Goal: Task Accomplishment & Management: Manage account settings

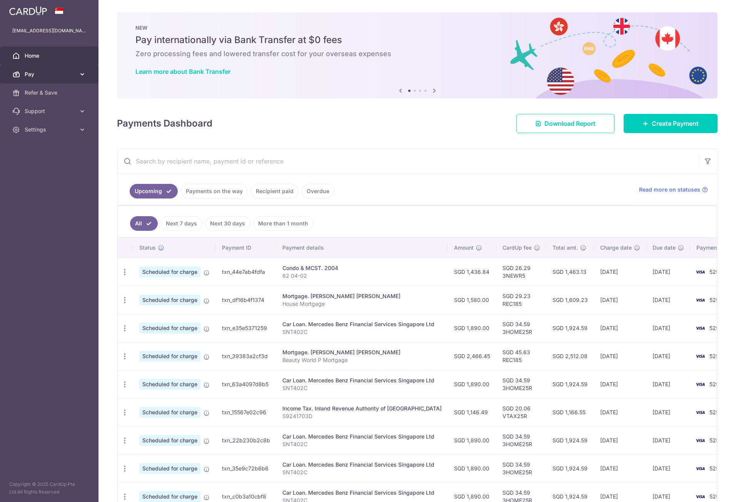
click at [80, 75] on icon at bounding box center [82, 74] width 8 height 8
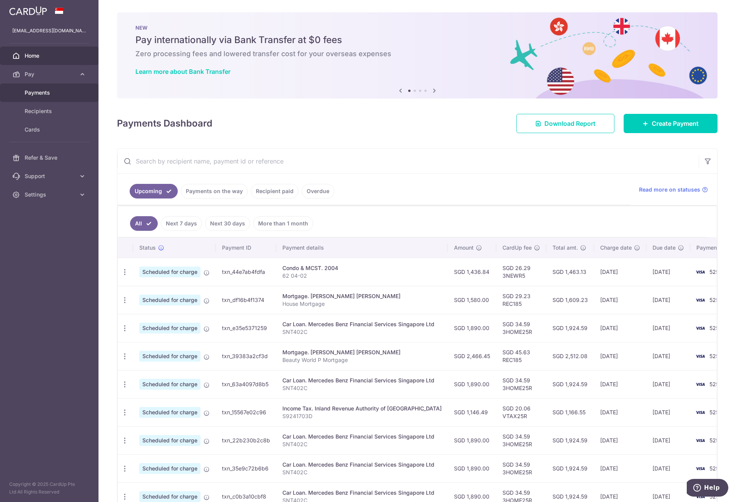
click at [37, 94] on span "Payments" at bounding box center [50, 93] width 51 height 8
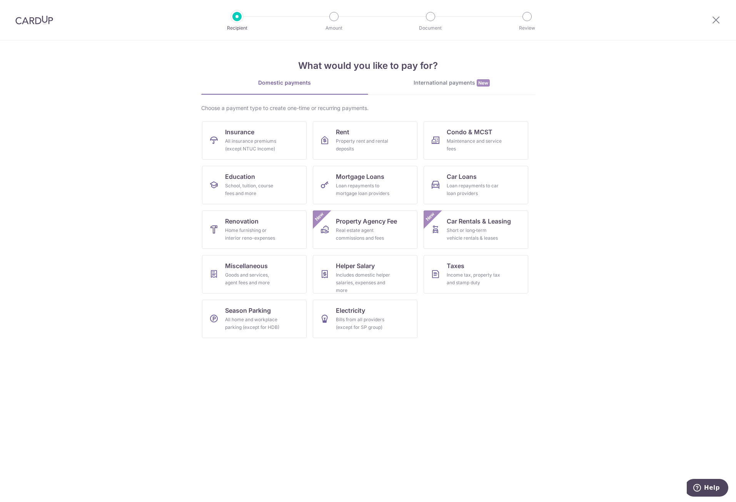
click at [45, 25] on div at bounding box center [34, 20] width 68 height 40
click at [48, 19] on img at bounding box center [34, 19] width 38 height 9
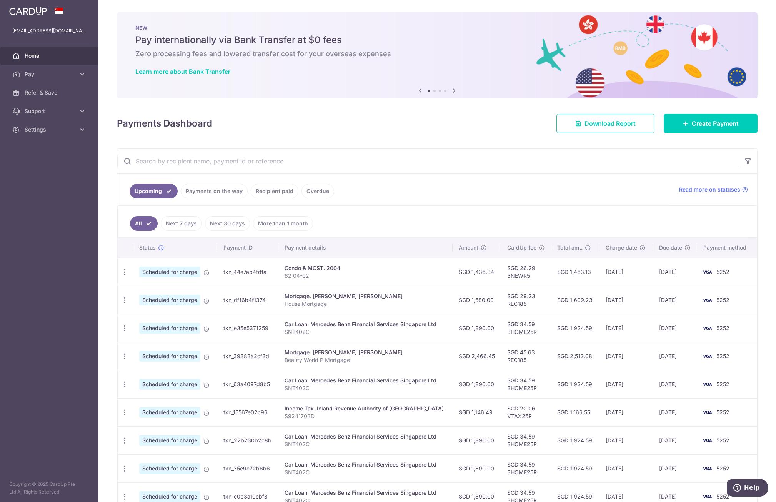
click at [275, 196] on link "Recipient paid" at bounding box center [275, 191] width 48 height 15
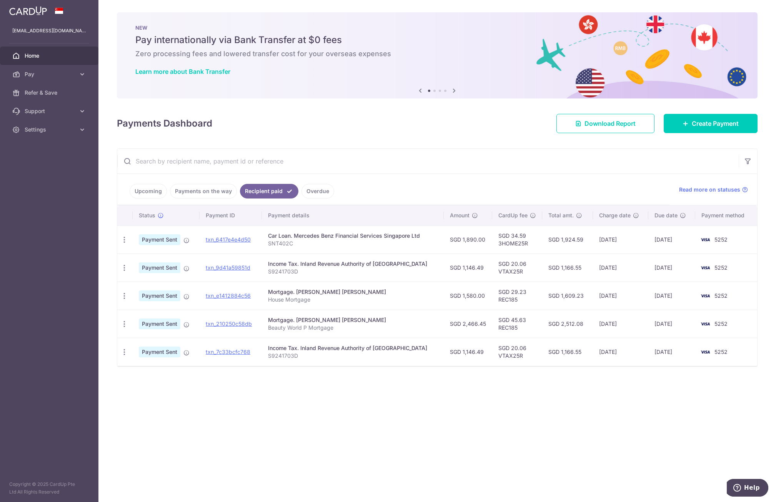
drag, startPoint x: 313, startPoint y: 238, endPoint x: 675, endPoint y: 244, distance: 362.3
click at [675, 244] on tr "PDF Receipt Payment Sent txn_6417e4e4d50 Car Loan. Mercedes Benz Financial Serv…" at bounding box center [437, 239] width 640 height 28
click at [647, 243] on td "06/08/2025" at bounding box center [620, 239] width 55 height 28
click at [220, 238] on link "txn_6417e4e4d50" at bounding box center [228, 239] width 45 height 7
click at [362, 112] on div "Payments Dashboard Download Report Create Payment" at bounding box center [437, 122] width 641 height 22
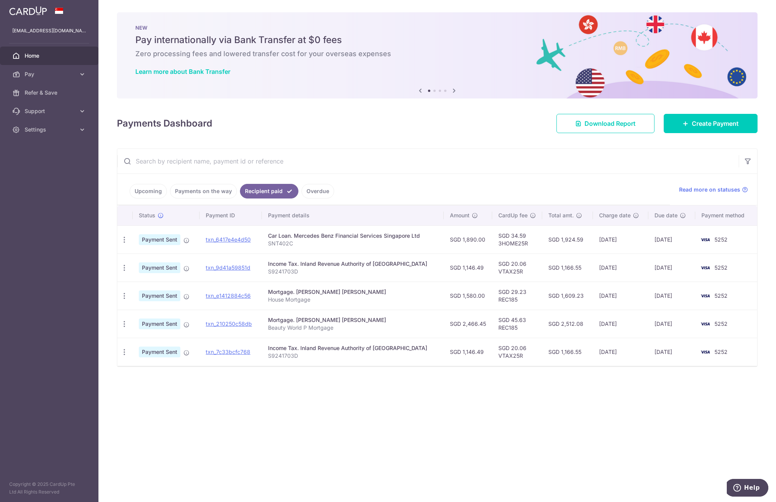
click at [200, 190] on link "Payments on the way" at bounding box center [203, 191] width 67 height 15
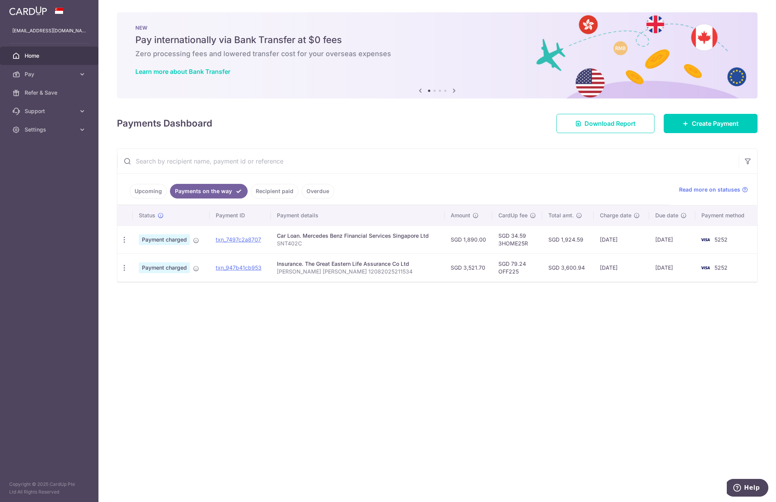
click at [718, 238] on span "5252" at bounding box center [721, 239] width 13 height 7
click at [201, 156] on input "text" at bounding box center [427, 161] width 621 height 25
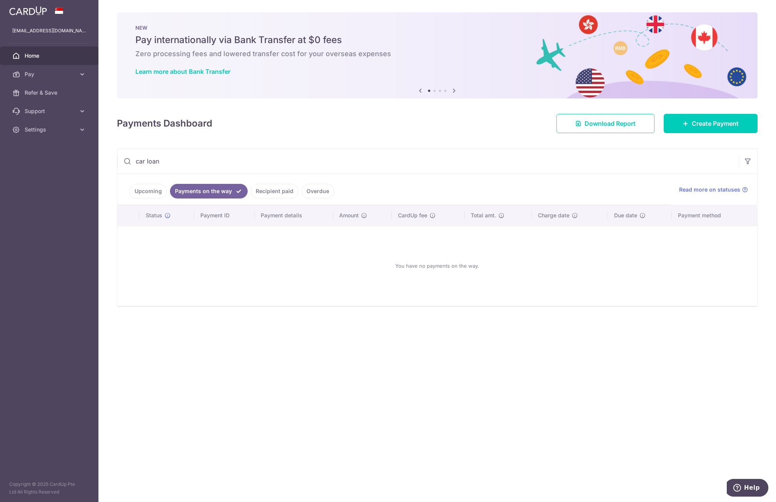
click at [146, 190] on link "Upcoming" at bounding box center [148, 191] width 37 height 15
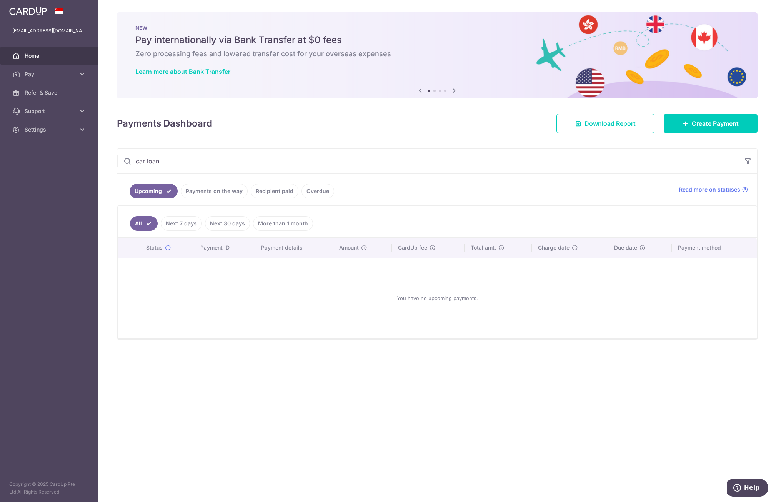
click at [234, 159] on input "car loan" at bounding box center [427, 161] width 621 height 25
drag, startPoint x: 234, startPoint y: 159, endPoint x: 103, endPoint y: 154, distance: 130.5
click at [104, 154] on div "× Pause Schedule Pause all future payments in this series Pause just this one p…" at bounding box center [437, 251] width 678 height 502
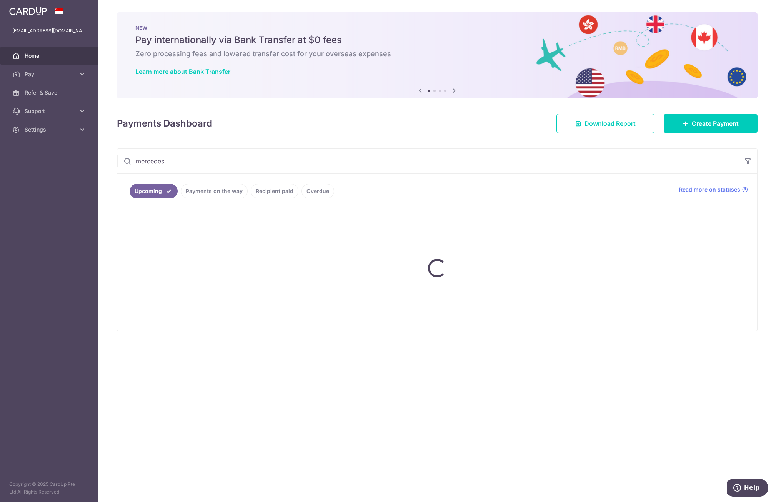
type input "mercedes"
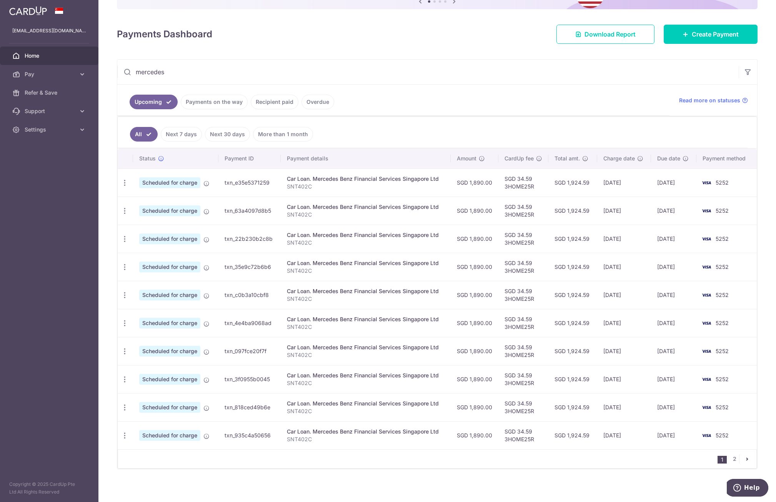
scroll to position [93, 0]
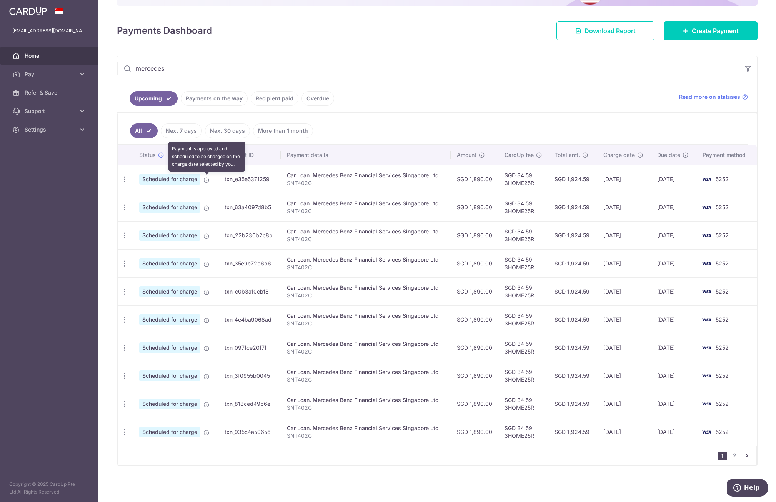
click at [207, 182] on icon at bounding box center [206, 180] width 6 height 6
click at [489, 125] on ul "All Next 7 days Next 30 days More than 1 month" at bounding box center [433, 128] width 630 height 31
click at [731, 457] on link "2" at bounding box center [734, 455] width 9 height 9
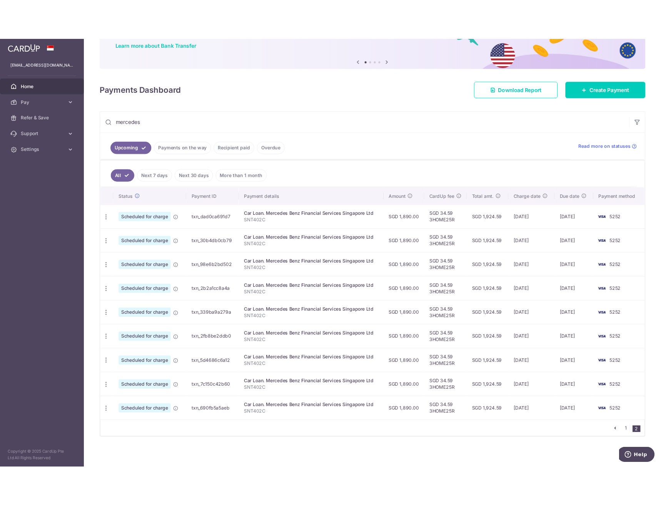
scroll to position [65, 0]
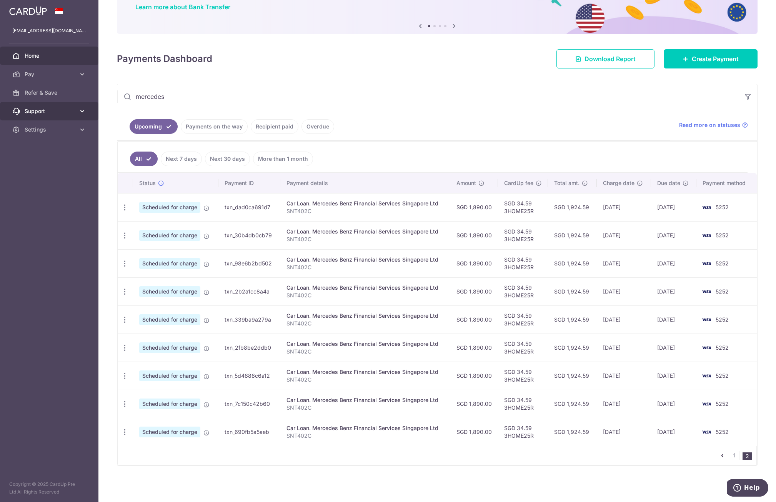
click at [83, 110] on icon at bounding box center [82, 111] width 8 height 8
click at [29, 131] on span "FAQ" at bounding box center [50, 130] width 51 height 8
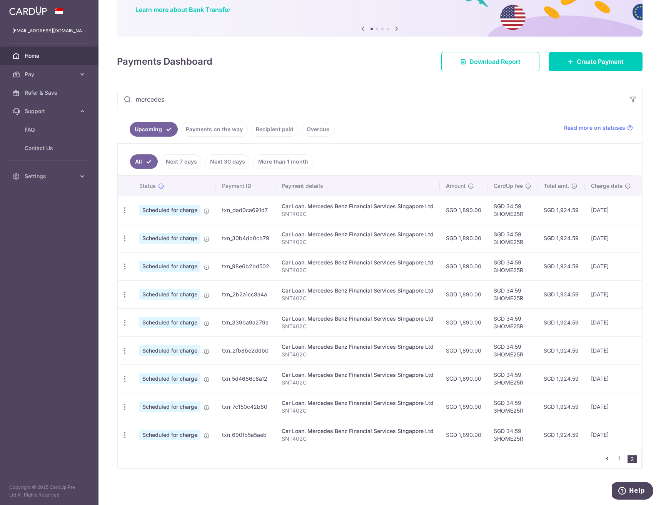
scroll to position [57, 0]
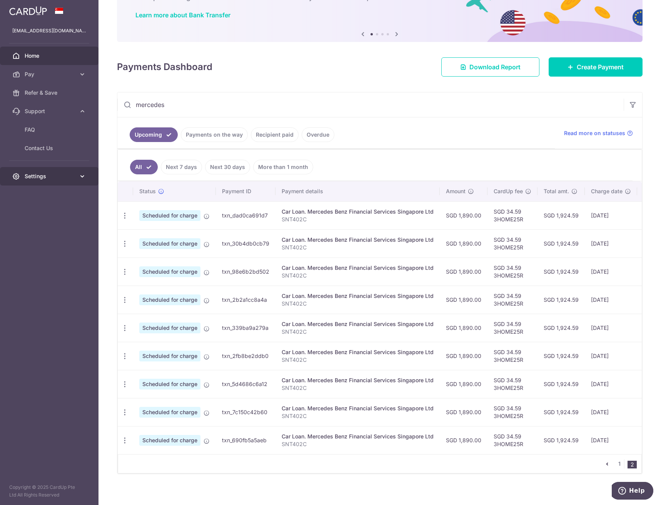
click at [87, 173] on link "Settings" at bounding box center [49, 176] width 98 height 18
click at [80, 72] on icon at bounding box center [82, 74] width 8 height 8
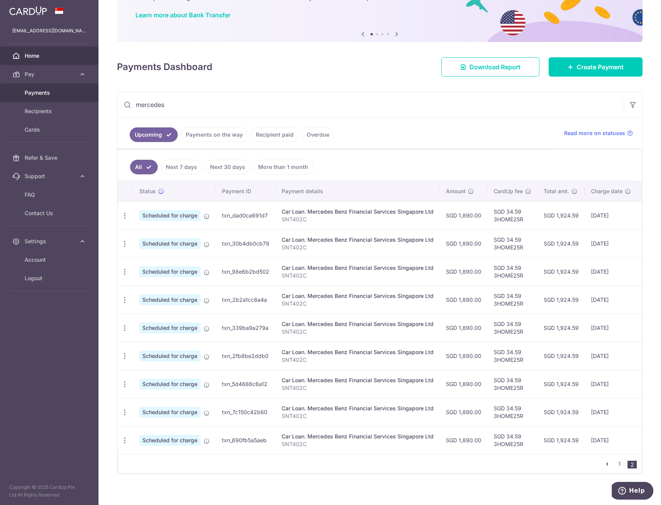
click at [34, 93] on span "Payments" at bounding box center [50, 93] width 51 height 8
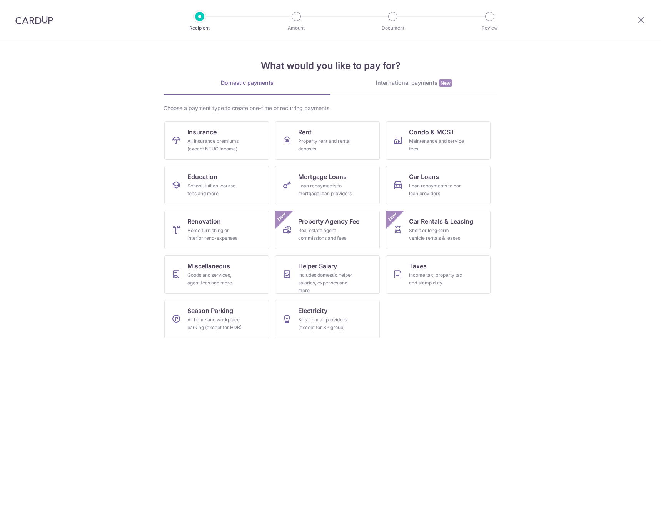
click at [47, 15] on div at bounding box center [34, 20] width 68 height 40
click at [47, 18] on img at bounding box center [34, 19] width 38 height 9
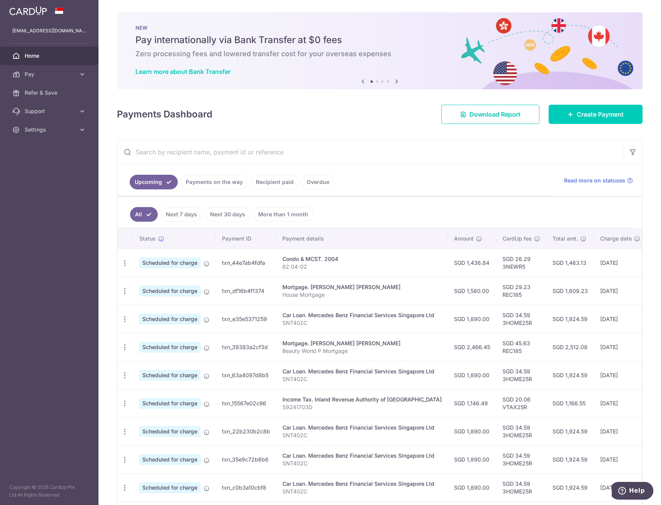
click at [190, 215] on link "Next 7 days" at bounding box center [181, 214] width 41 height 15
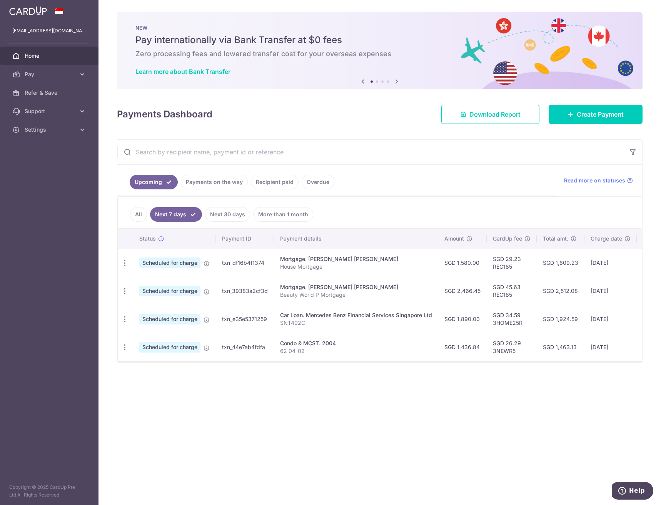
click at [234, 211] on link "Next 30 days" at bounding box center [227, 214] width 45 height 15
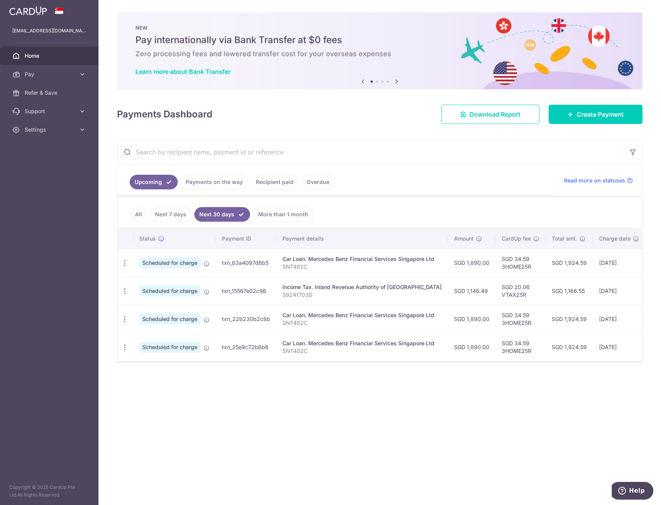
click at [297, 214] on link "More than 1 month" at bounding box center [283, 214] width 60 height 15
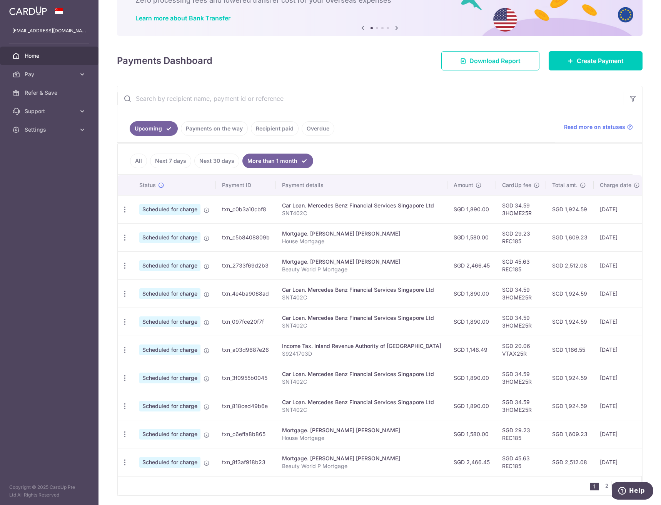
scroll to position [85, 0]
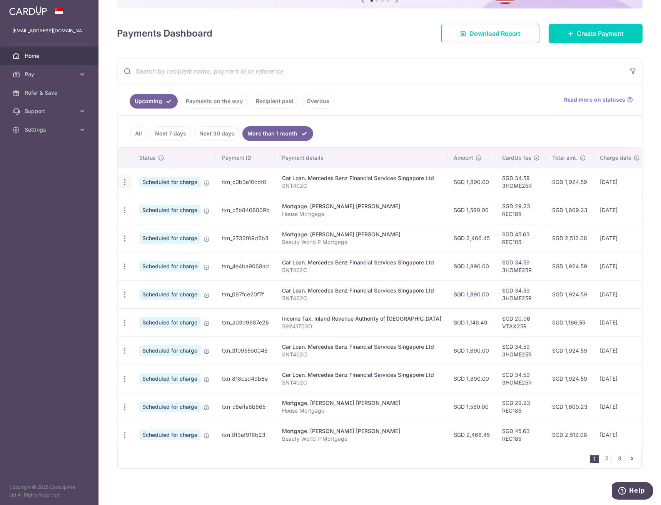
click at [128, 179] on icon "button" at bounding box center [125, 182] width 8 height 8
click at [158, 200] on span "Update payment" at bounding box center [166, 202] width 52 height 9
radio input "true"
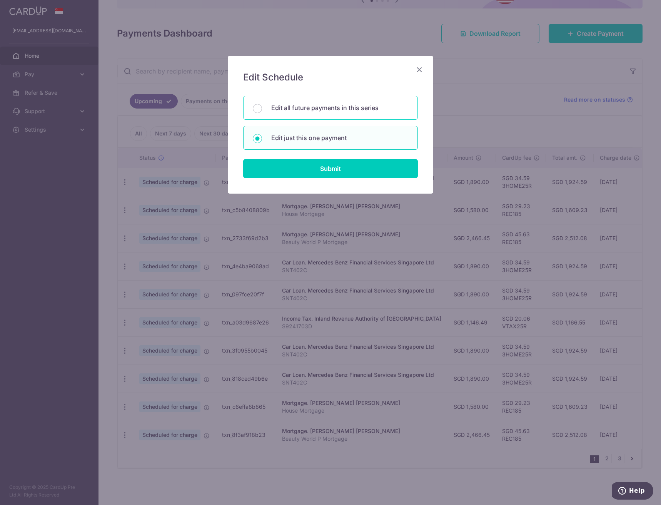
click at [358, 114] on div "Edit all future payments in this series" at bounding box center [330, 108] width 175 height 24
radio input "true"
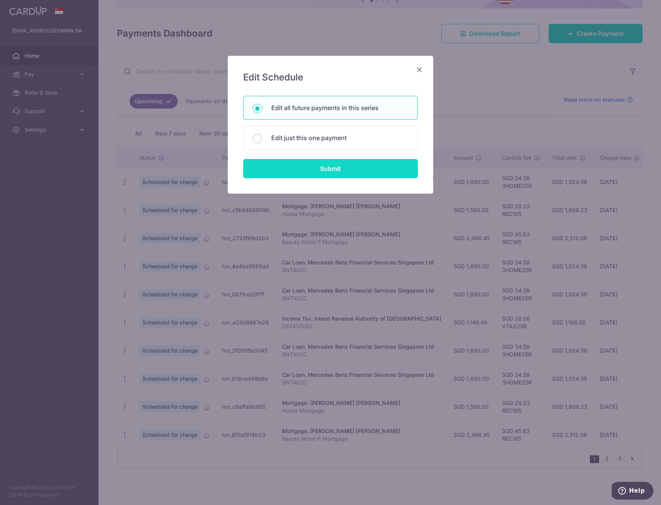
click at [356, 166] on input "Submit" at bounding box center [330, 168] width 175 height 19
radio input "true"
type input "1,890.00"
type input "SNT402C"
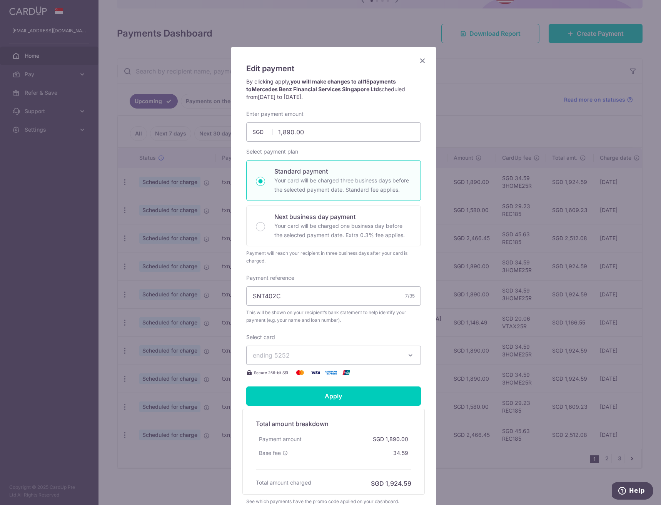
scroll to position [3, 0]
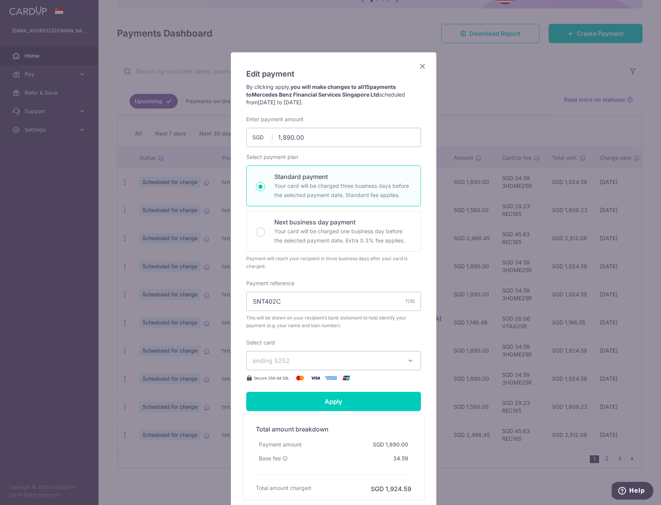
click at [313, 255] on div "Payment will reach your recipient in three business days after your card is cha…" at bounding box center [333, 262] width 175 height 15
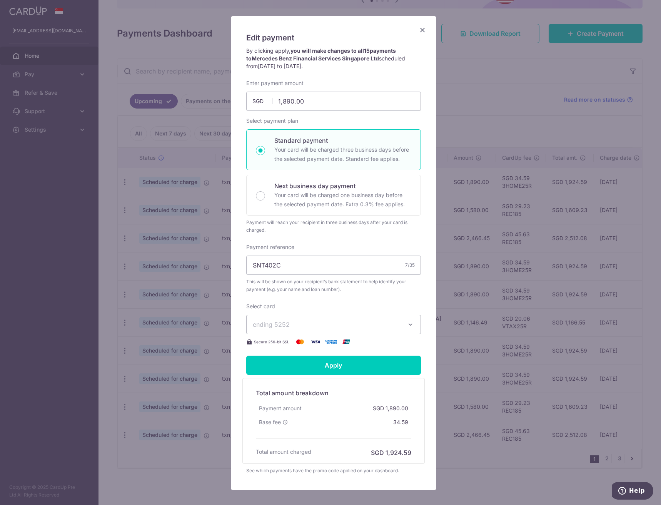
scroll to position [0, 0]
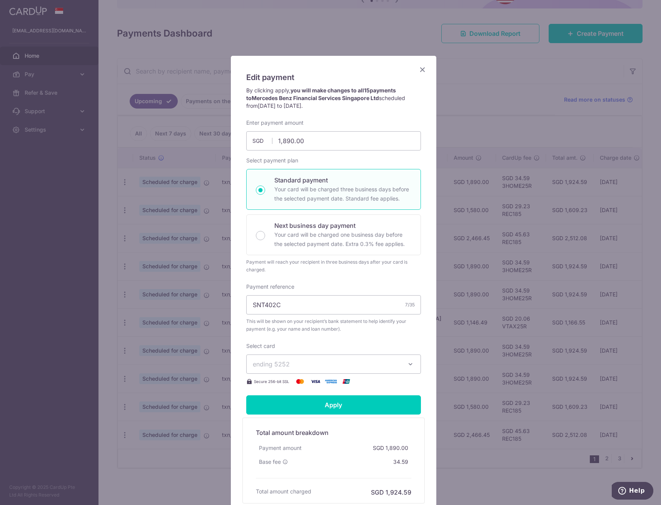
click at [422, 70] on icon "Close" at bounding box center [422, 70] width 9 height 10
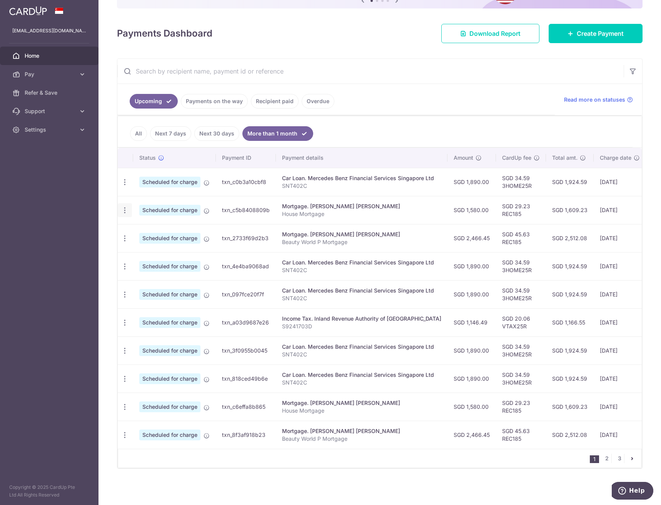
click at [127, 186] on icon "button" at bounding box center [125, 182] width 8 height 8
click at [142, 227] on span "Update payment" at bounding box center [166, 231] width 52 height 9
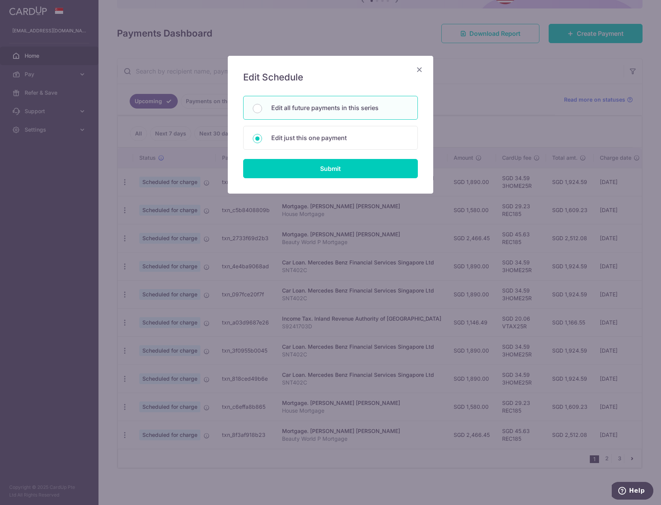
click at [366, 109] on p "Edit all future payments in this series" at bounding box center [339, 107] width 137 height 9
click at [262, 109] on input "Edit all future payments in this series" at bounding box center [257, 108] width 9 height 9
radio input "true"
click at [347, 164] on input "Submit" at bounding box center [330, 168] width 175 height 19
type input "1,580.00"
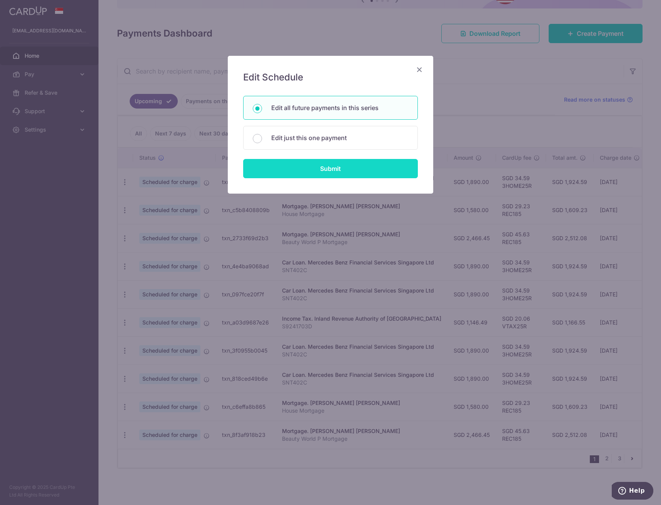
radio input "true"
type input "House Mortgage"
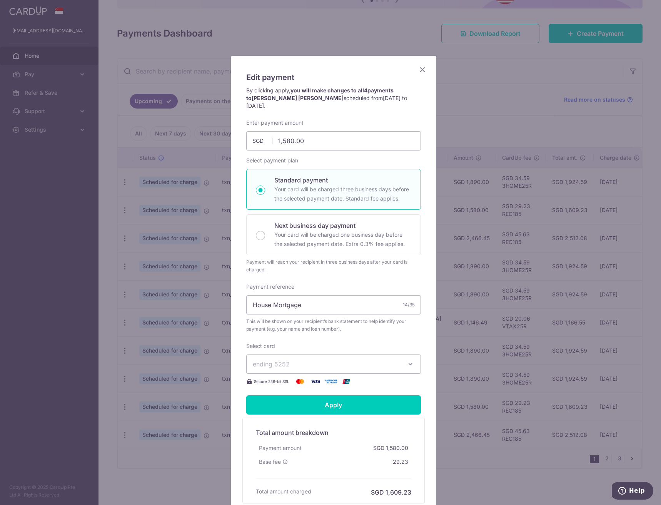
click at [421, 67] on icon "Close" at bounding box center [422, 70] width 9 height 10
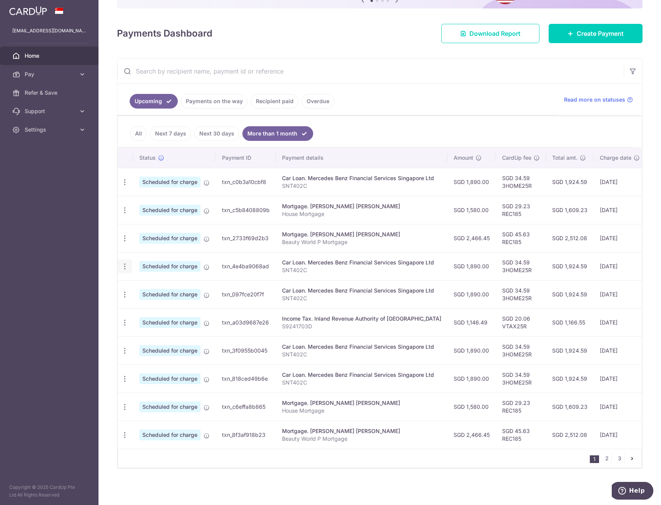
click at [125, 186] on icon "button" at bounding box center [125, 182] width 8 height 8
click at [152, 287] on span "Update payment" at bounding box center [166, 287] width 52 height 9
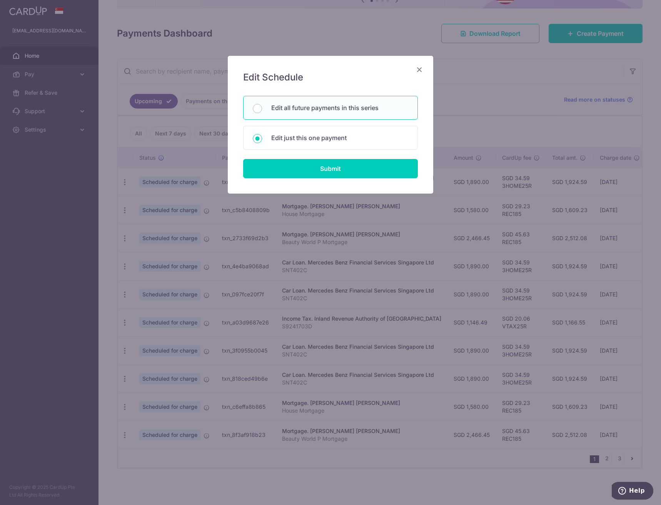
click at [335, 113] on div "Edit all future payments in this series" at bounding box center [330, 108] width 175 height 24
radio input "true"
click at [338, 173] on input "Submit" at bounding box center [330, 168] width 175 height 19
type input "1,890.00"
radio input "true"
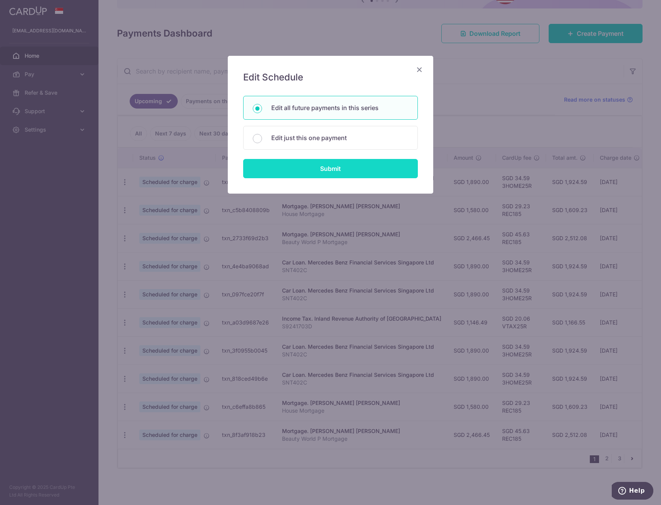
type input "SNT402C"
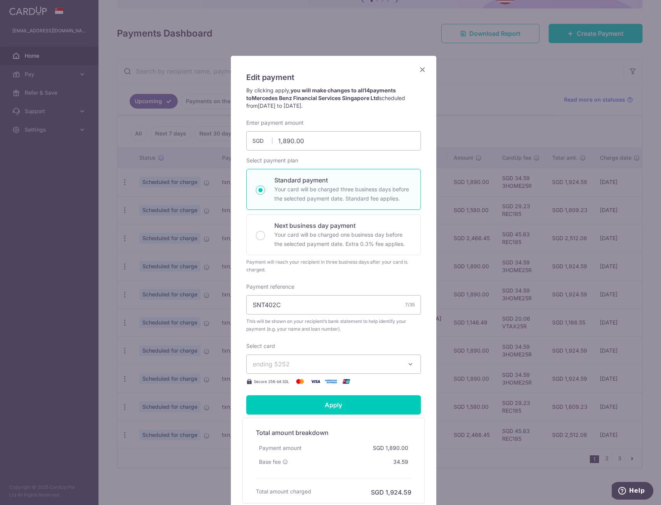
click at [422, 71] on icon "Close" at bounding box center [422, 70] width 9 height 10
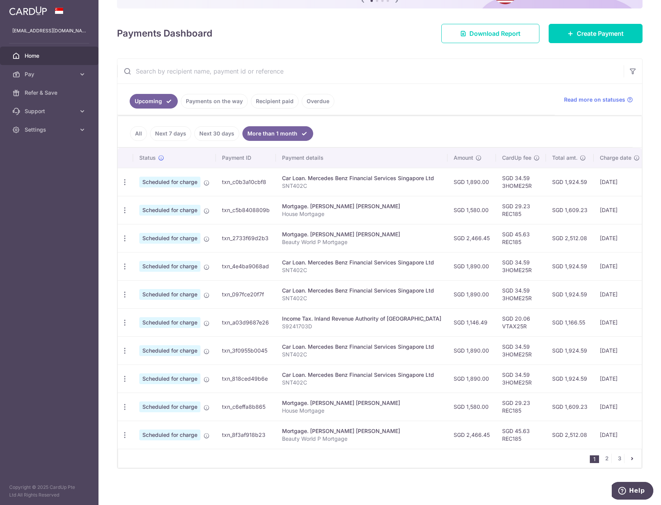
click at [304, 69] on input "text" at bounding box center [370, 71] width 506 height 25
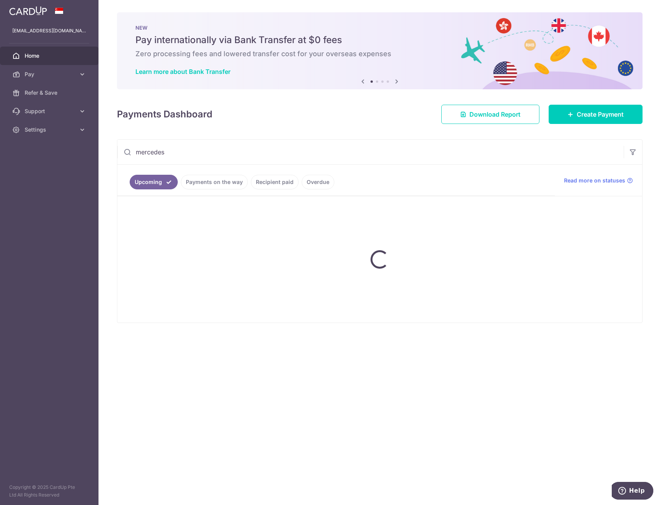
type input "mercedes"
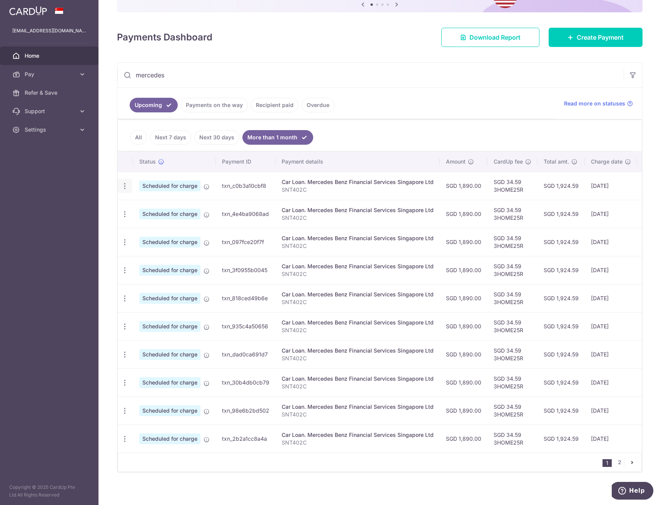
click at [126, 186] on icon "button" at bounding box center [125, 186] width 8 height 8
click at [138, 226] on link "Cancel payment" at bounding box center [158, 225] width 80 height 19
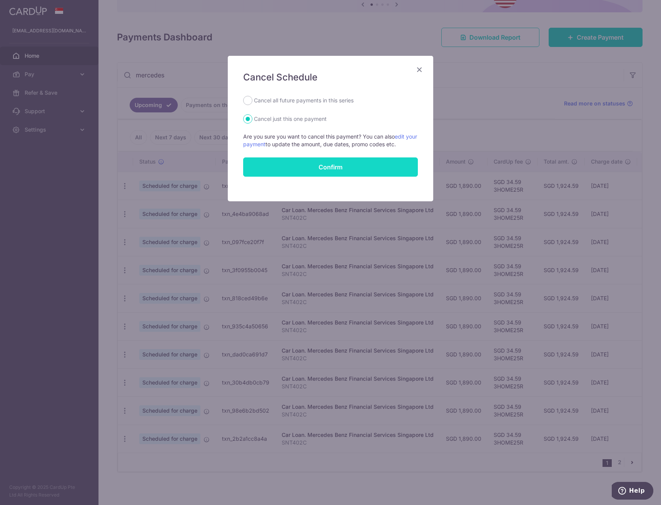
click at [344, 167] on input "Confirm" at bounding box center [330, 166] width 175 height 19
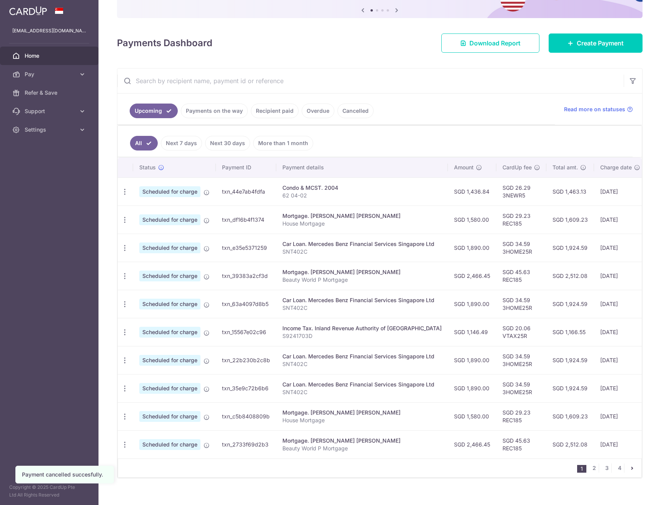
scroll to position [94, 0]
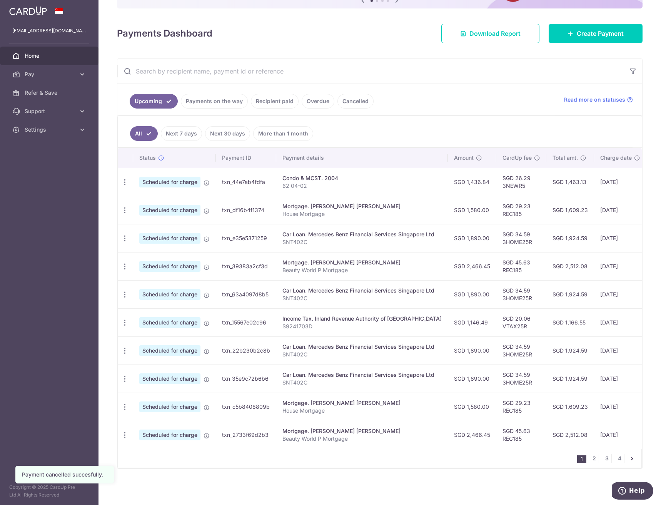
click at [299, 68] on input "text" at bounding box center [370, 71] width 506 height 25
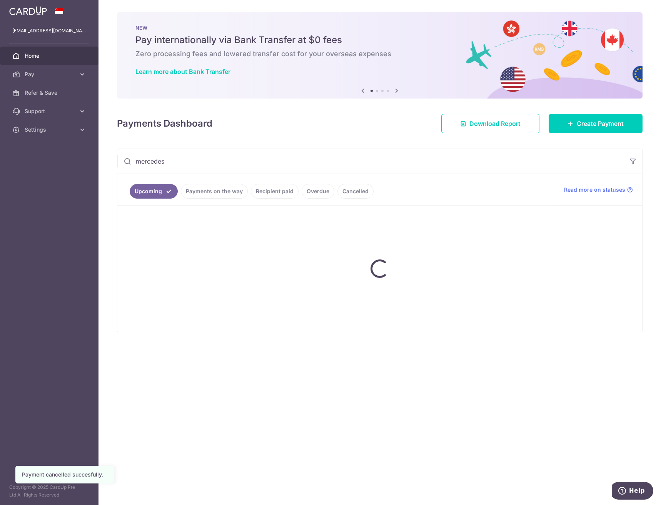
type input "mercedes"
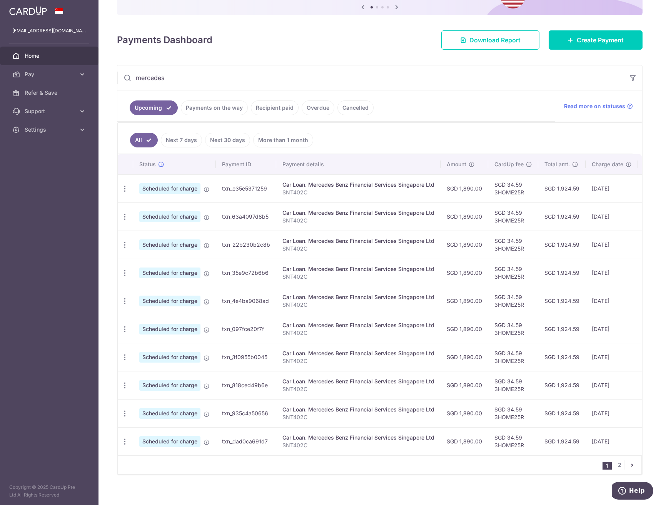
scroll to position [94, 0]
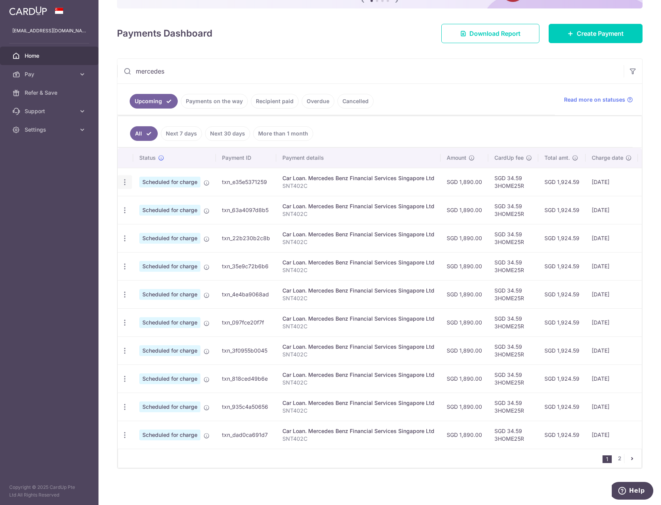
click at [124, 178] on icon "button" at bounding box center [125, 182] width 8 height 8
click at [142, 218] on span "Cancel payment" at bounding box center [166, 221] width 52 height 9
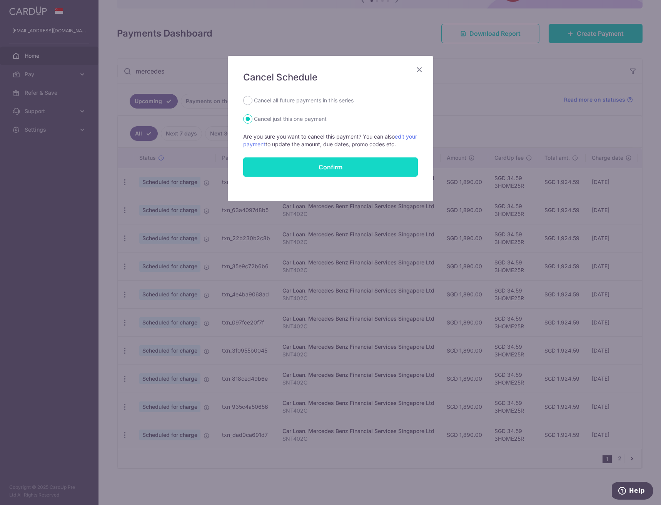
click at [339, 163] on input "Confirm" at bounding box center [330, 166] width 175 height 19
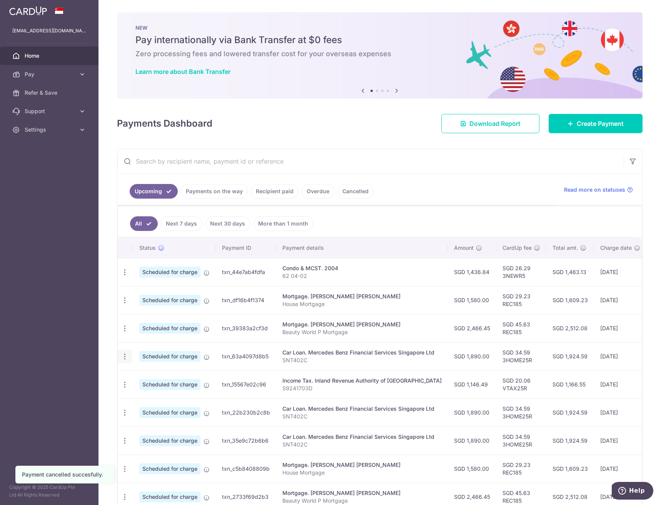
click at [124, 276] on icon "button" at bounding box center [125, 272] width 8 height 8
click at [171, 395] on span "Cancel payment" at bounding box center [166, 396] width 52 height 9
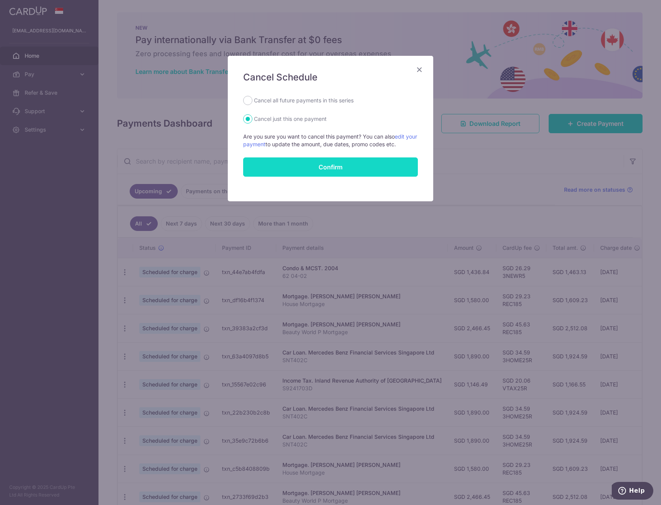
click at [393, 167] on input "Confirm" at bounding box center [330, 166] width 175 height 19
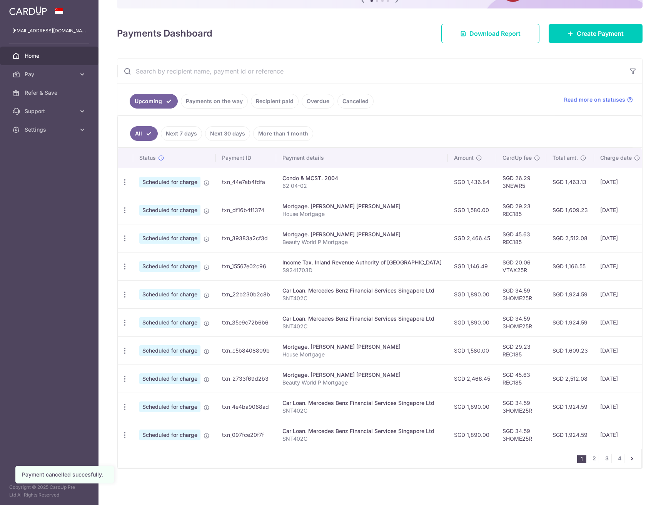
scroll to position [94, 0]
click at [123, 186] on icon "button" at bounding box center [125, 182] width 8 height 8
click at [149, 330] on span "Cancel payment" at bounding box center [166, 334] width 52 height 9
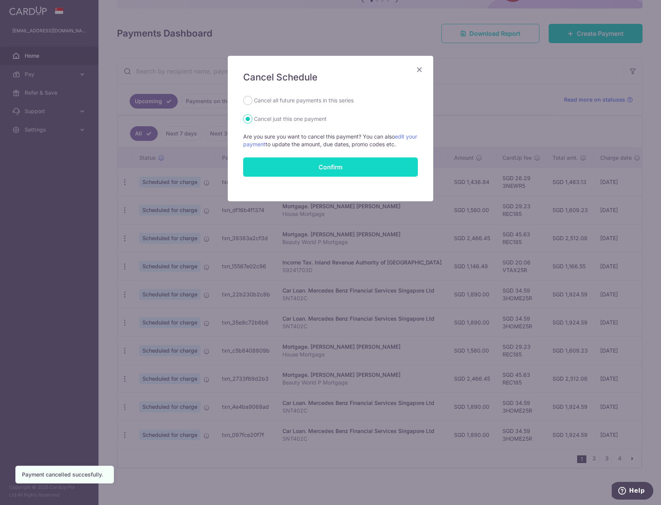
click at [318, 166] on input "Confirm" at bounding box center [330, 166] width 175 height 19
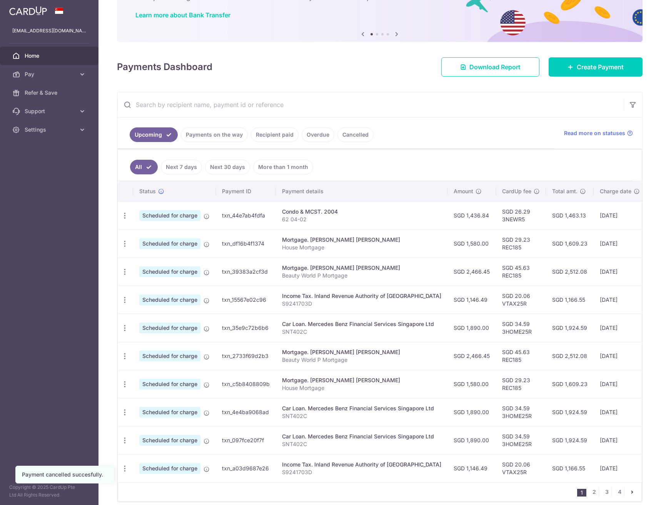
scroll to position [94, 0]
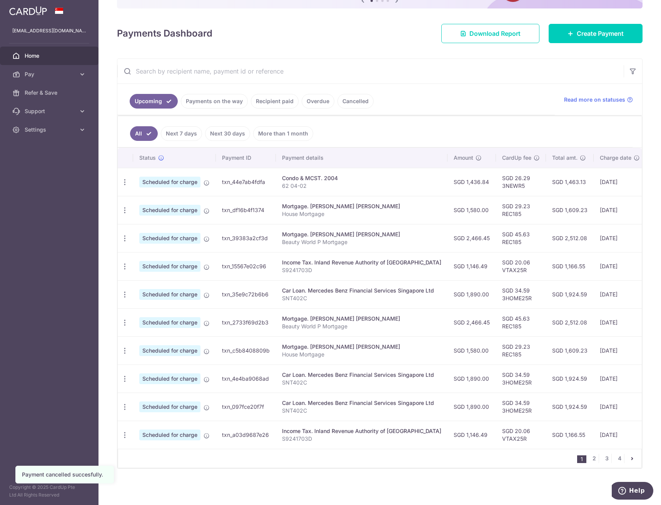
click at [277, 62] on input "text" at bounding box center [370, 71] width 506 height 25
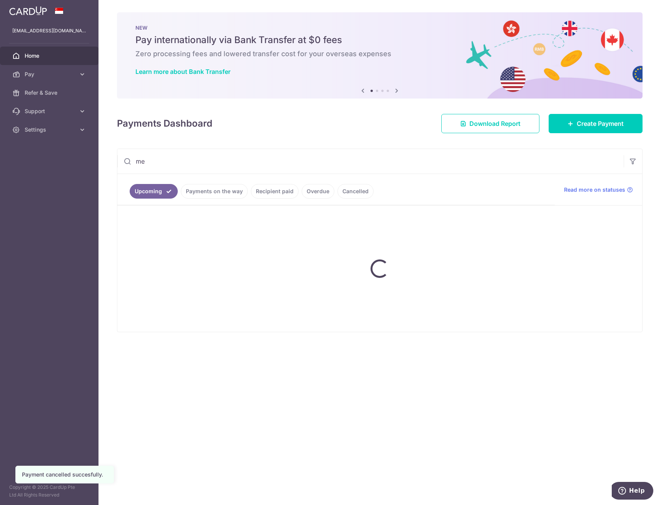
scroll to position [0, 0]
type input "mercedes"
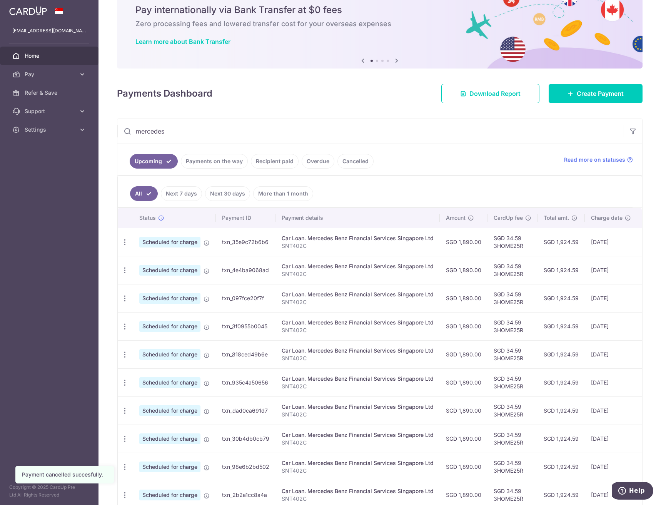
scroll to position [77, 0]
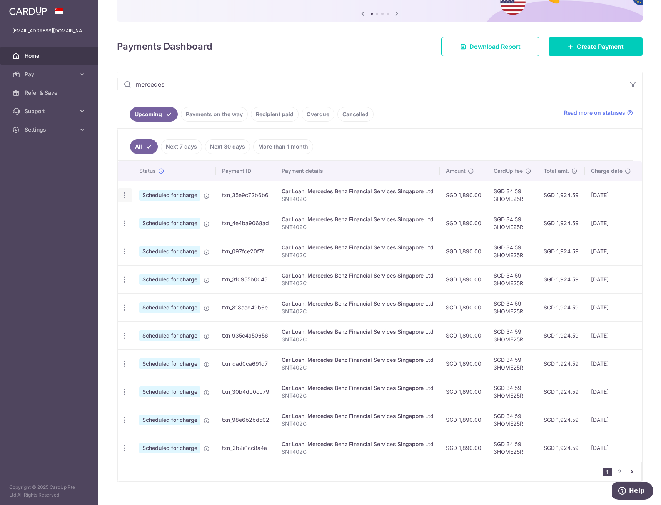
click at [124, 194] on icon "button" at bounding box center [125, 195] width 8 height 8
click at [135, 238] on link "Cancel payment" at bounding box center [158, 234] width 80 height 19
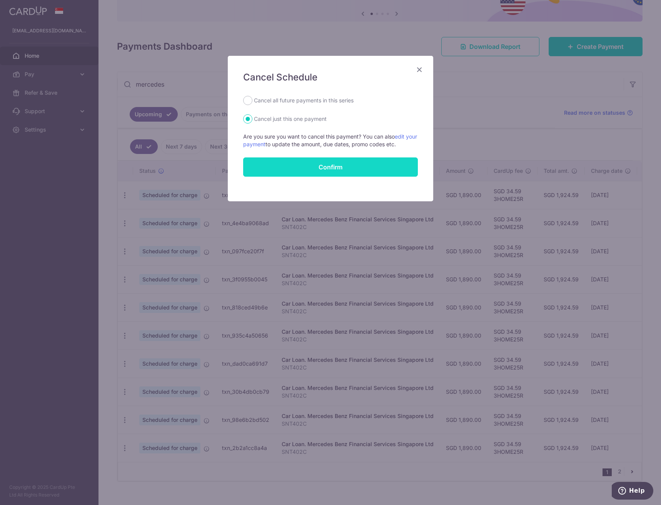
click at [312, 170] on input "Confirm" at bounding box center [330, 166] width 175 height 19
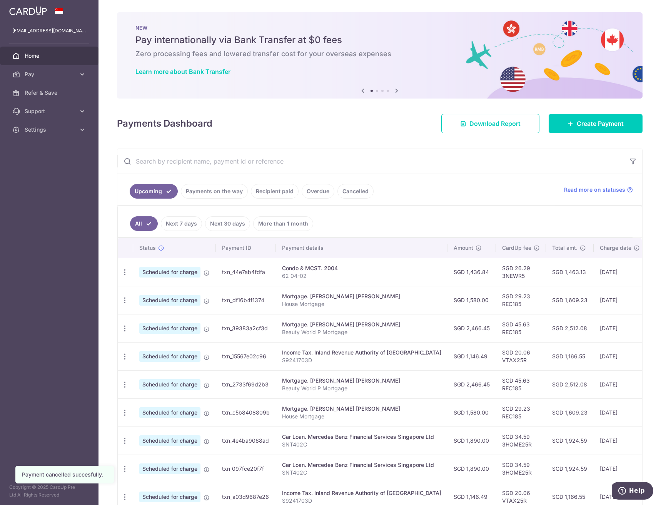
click at [218, 158] on input "text" at bounding box center [370, 161] width 506 height 25
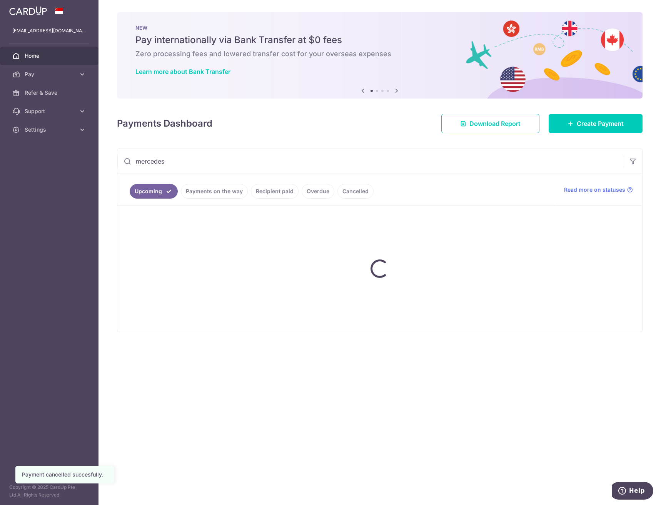
type input "mercedes"
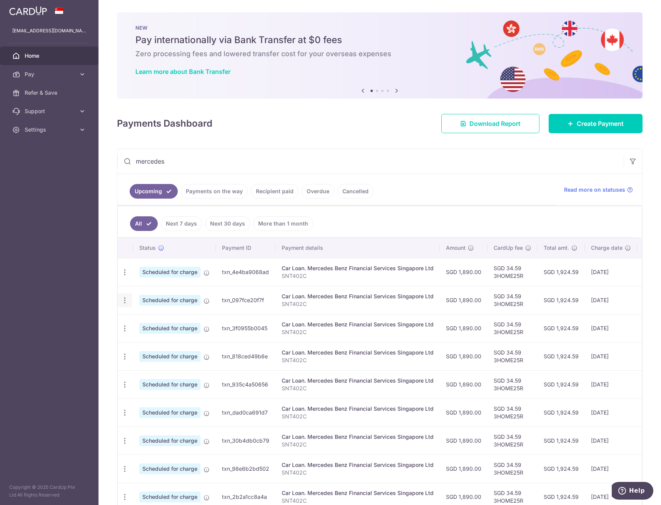
click at [127, 276] on icon "button" at bounding box center [125, 272] width 8 height 8
click at [158, 340] on span "Cancel payment" at bounding box center [166, 339] width 52 height 9
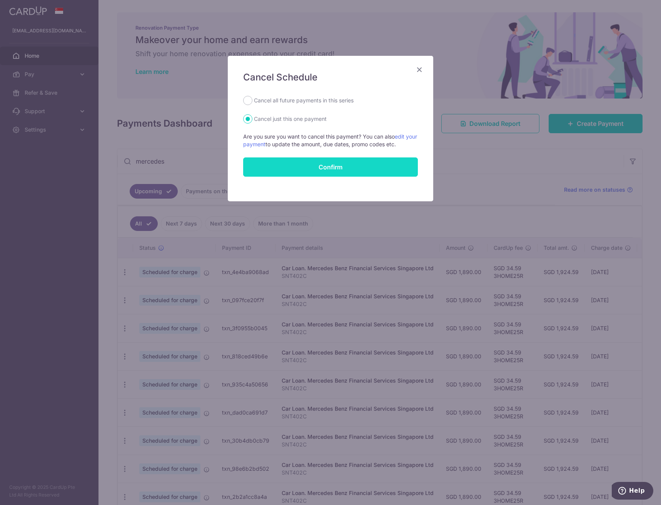
click at [320, 168] on input "Confirm" at bounding box center [330, 166] width 175 height 19
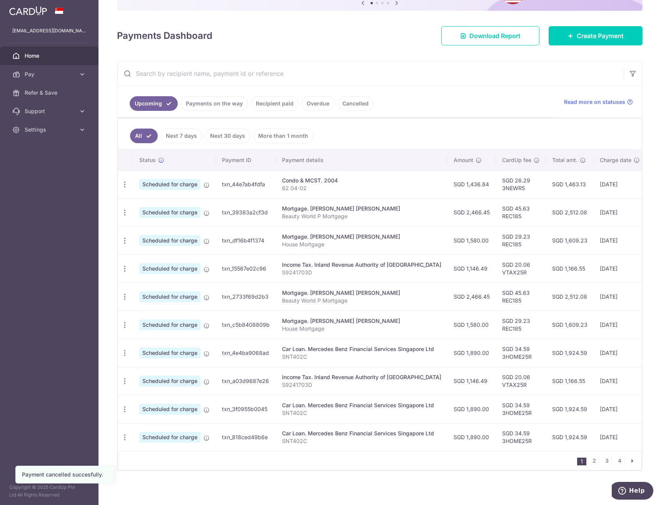
scroll to position [94, 0]
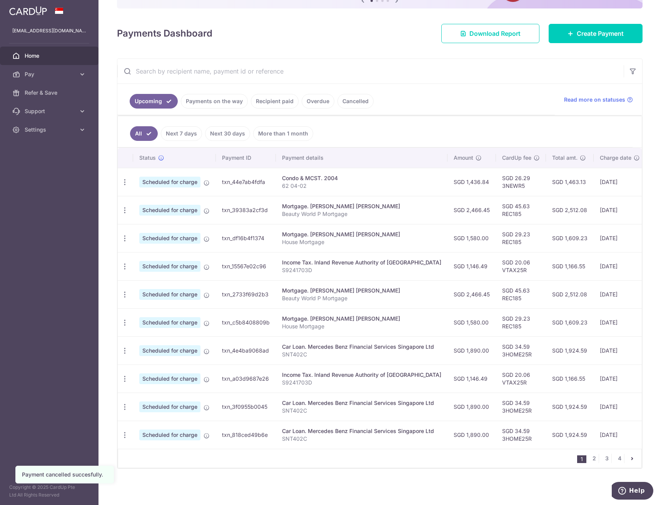
click at [281, 69] on input "text" at bounding box center [370, 71] width 506 height 25
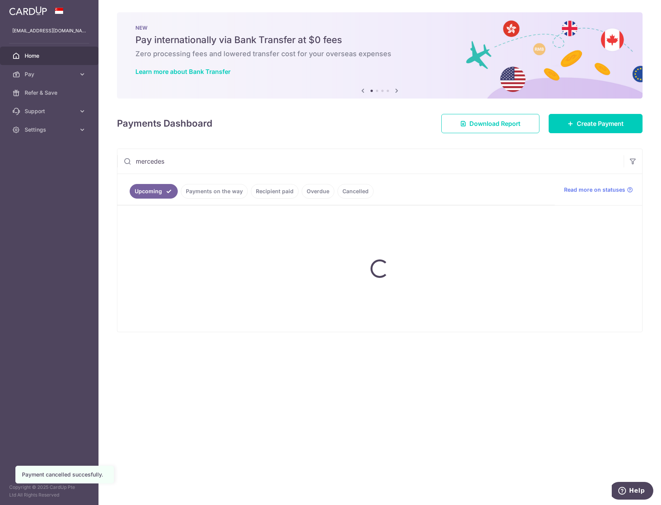
type input "mercedes"
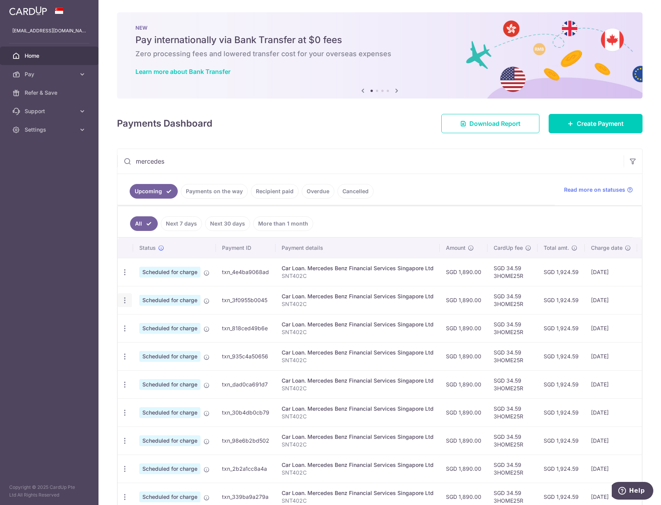
click at [127, 276] on icon "button" at bounding box center [125, 272] width 8 height 8
click at [143, 342] on span "Cancel payment" at bounding box center [166, 339] width 52 height 9
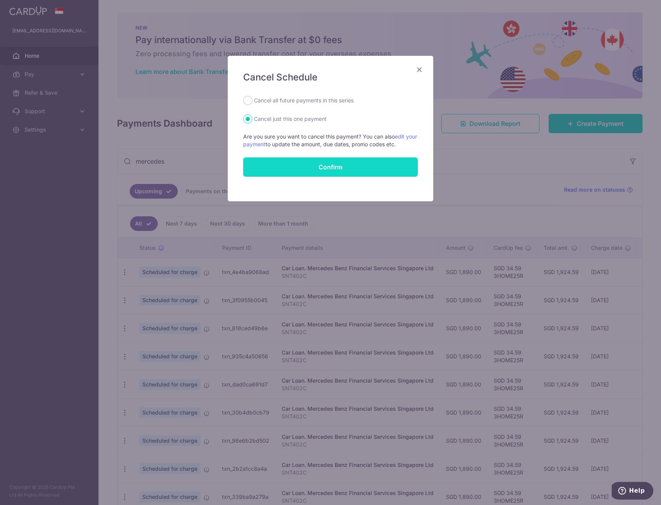
click at [378, 162] on input "Confirm" at bounding box center [330, 166] width 175 height 19
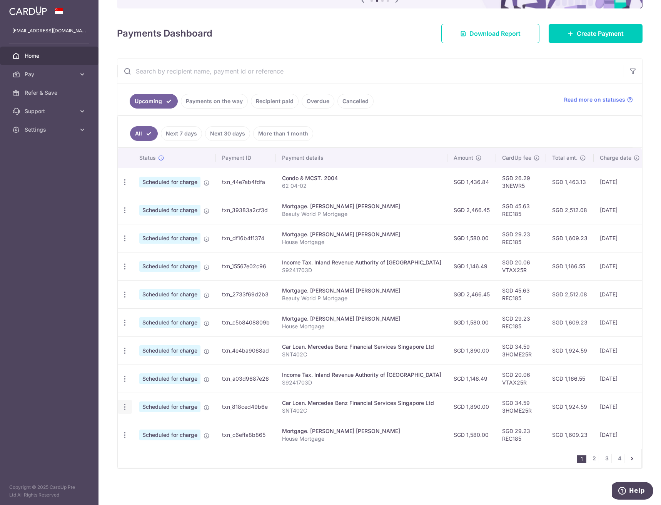
click at [126, 186] on icon "button" at bounding box center [125, 182] width 8 height 8
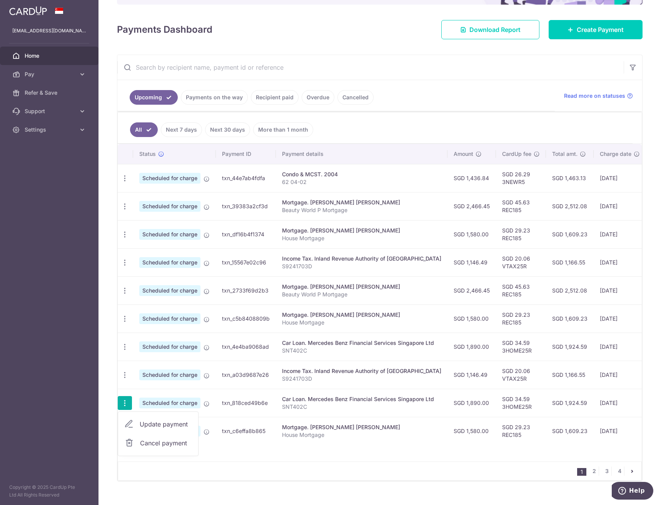
click at [155, 441] on span "Cancel payment" at bounding box center [166, 442] width 52 height 9
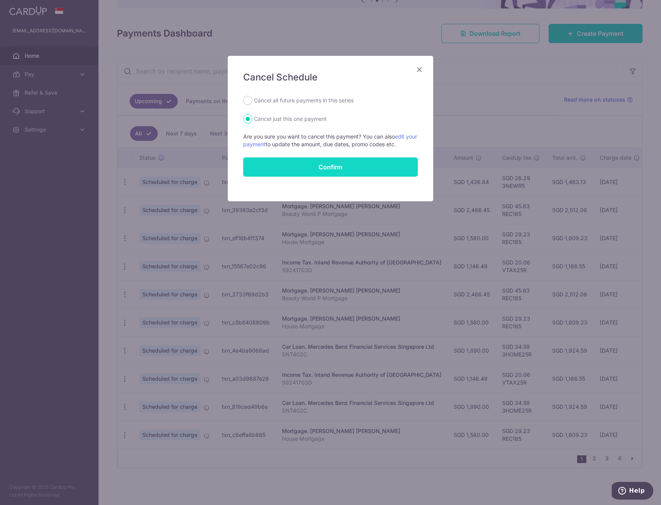
click at [342, 167] on input "Confirm" at bounding box center [330, 166] width 175 height 19
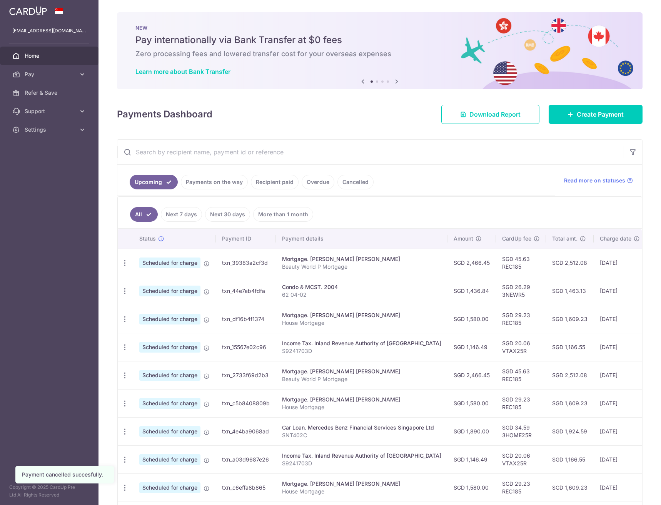
scroll to position [85, 0]
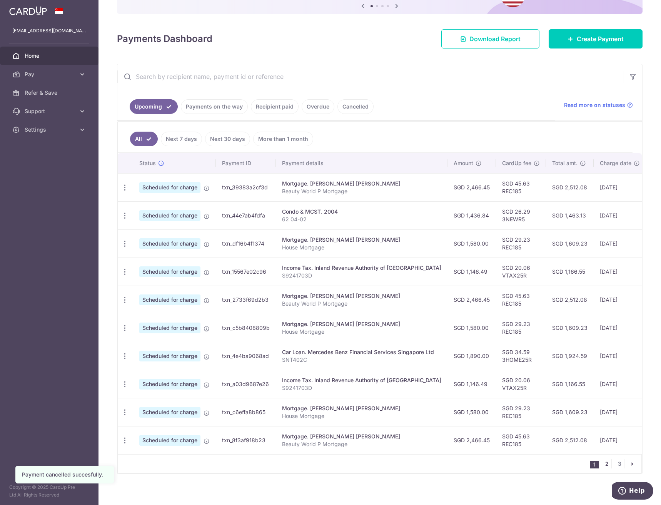
click at [603, 468] on link "2" at bounding box center [606, 463] width 9 height 9
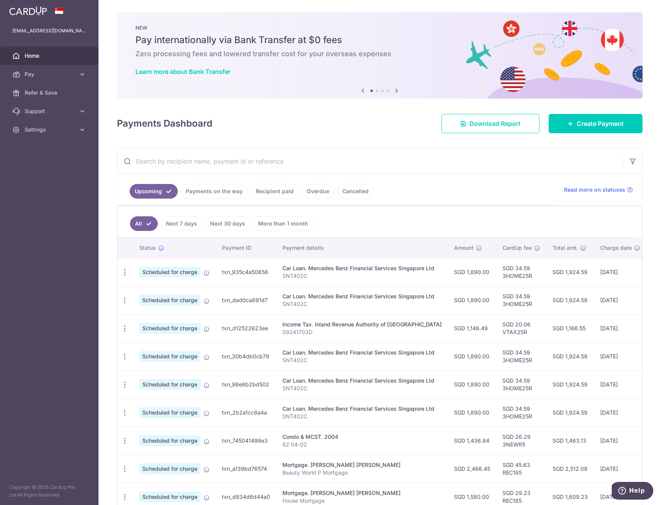
scroll to position [38, 0]
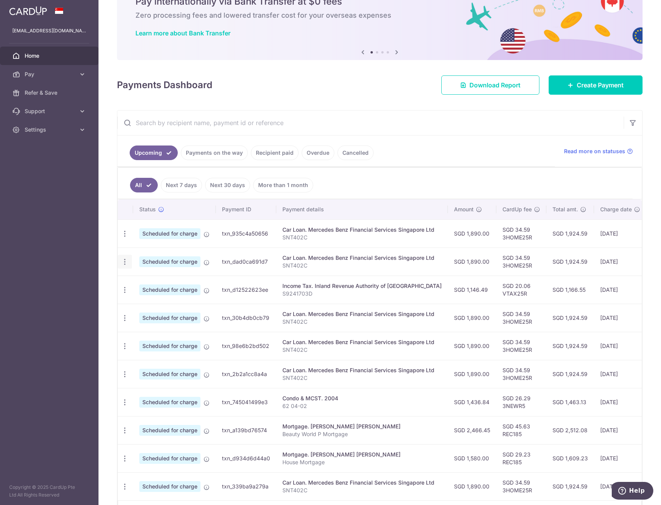
click at [125, 238] on icon "button" at bounding box center [125, 234] width 8 height 8
click at [148, 301] on span "Cancel payment" at bounding box center [166, 301] width 52 height 9
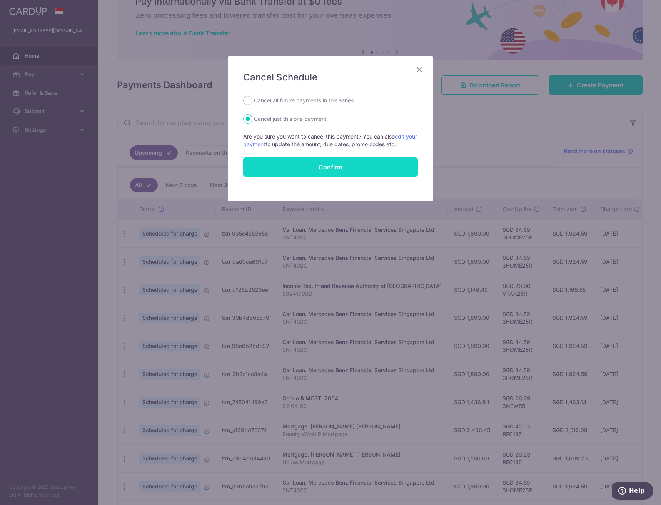
click at [352, 166] on input "Confirm" at bounding box center [330, 166] width 175 height 19
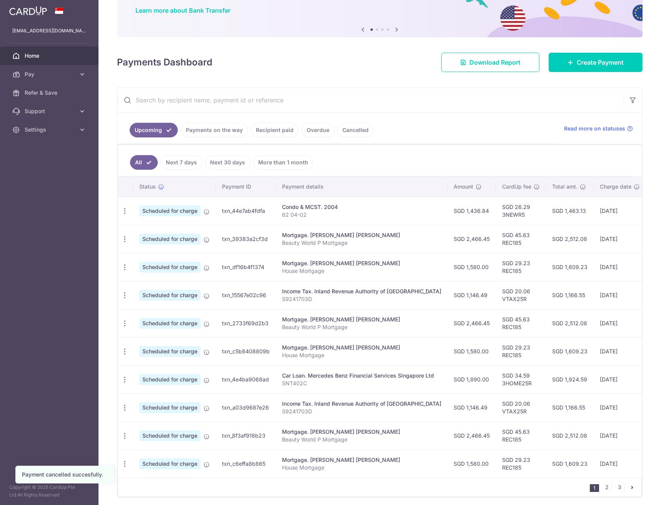
scroll to position [94, 0]
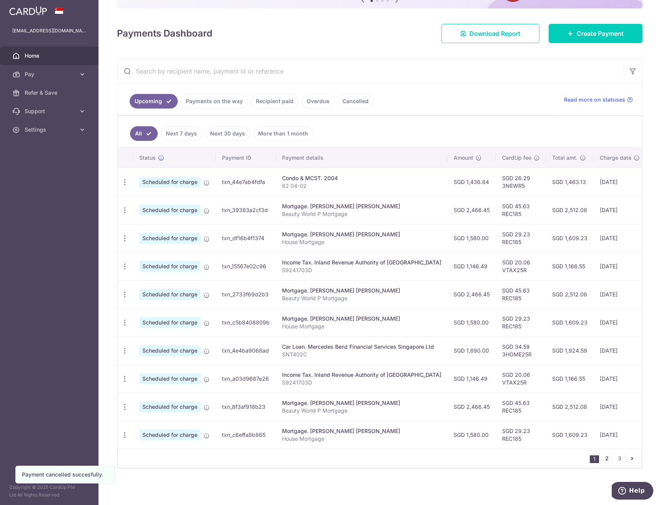
click at [605, 461] on link "2" at bounding box center [606, 457] width 9 height 9
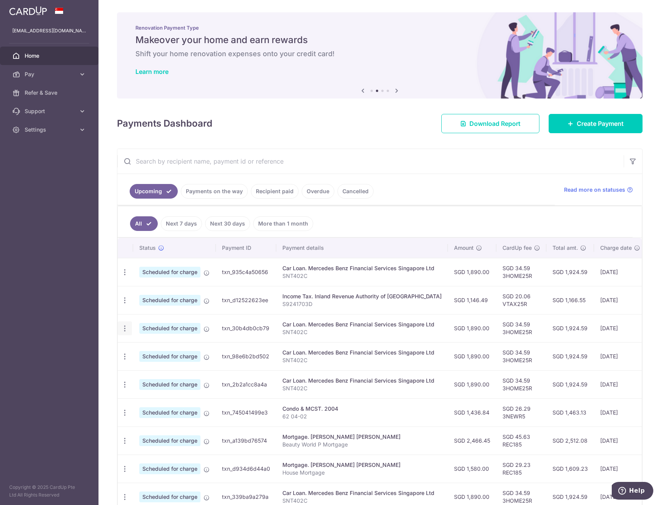
click at [124, 276] on icon "button" at bounding box center [125, 272] width 8 height 8
click at [142, 367] on span "Cancel payment" at bounding box center [166, 367] width 52 height 9
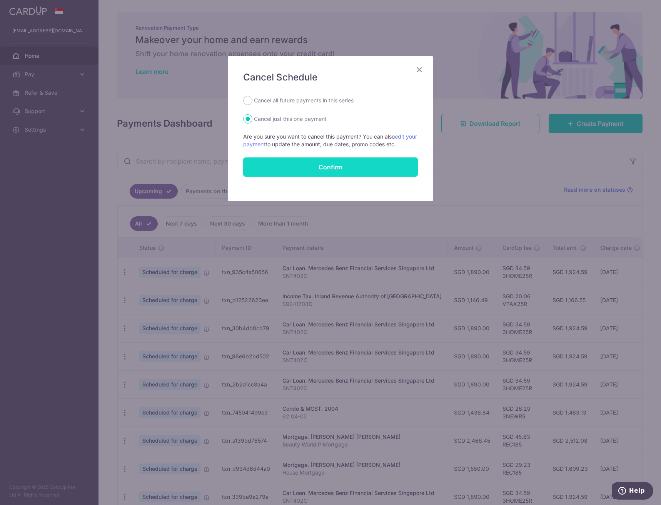
click at [345, 161] on input "Confirm" at bounding box center [330, 166] width 175 height 19
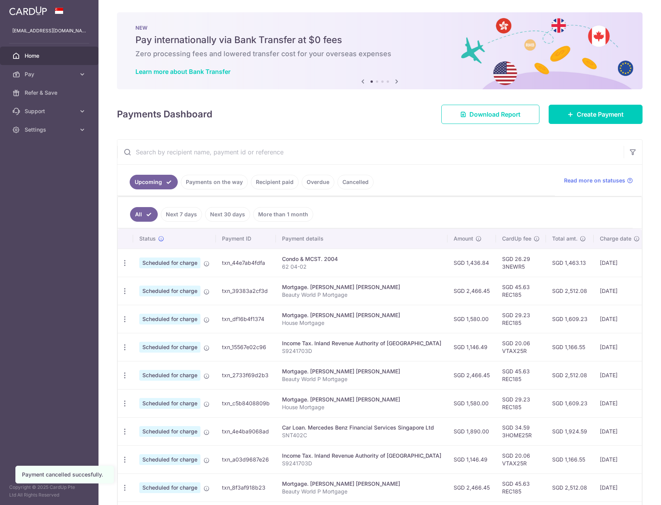
click at [298, 149] on input "text" at bounding box center [370, 152] width 506 height 25
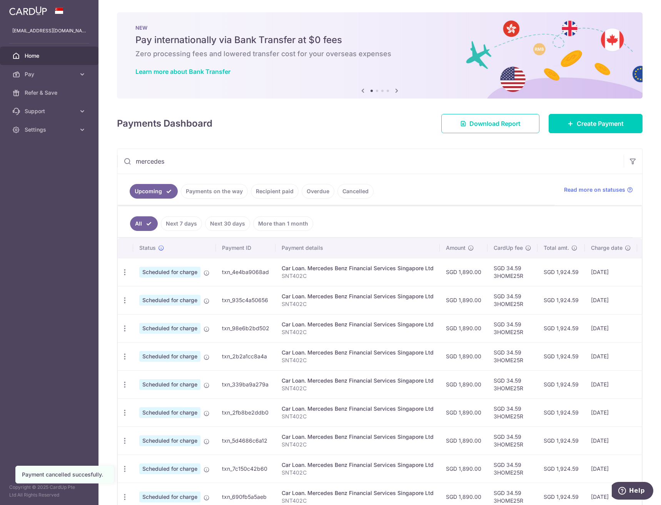
scroll to position [38, 0]
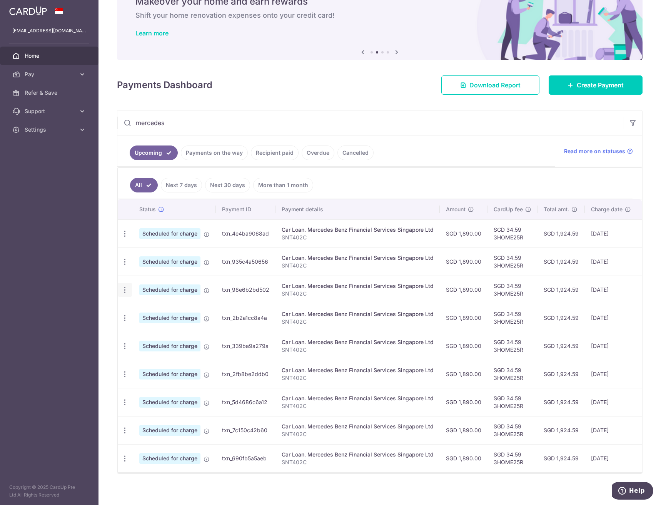
type input "mercedes"
click at [125, 238] on icon "button" at bounding box center [125, 234] width 8 height 8
click at [160, 332] on span "Cancel payment" at bounding box center [166, 329] width 52 height 9
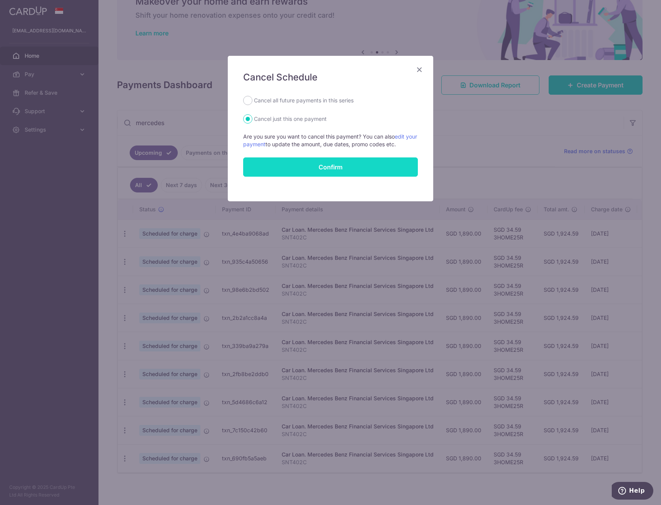
click at [367, 168] on input "Confirm" at bounding box center [330, 166] width 175 height 19
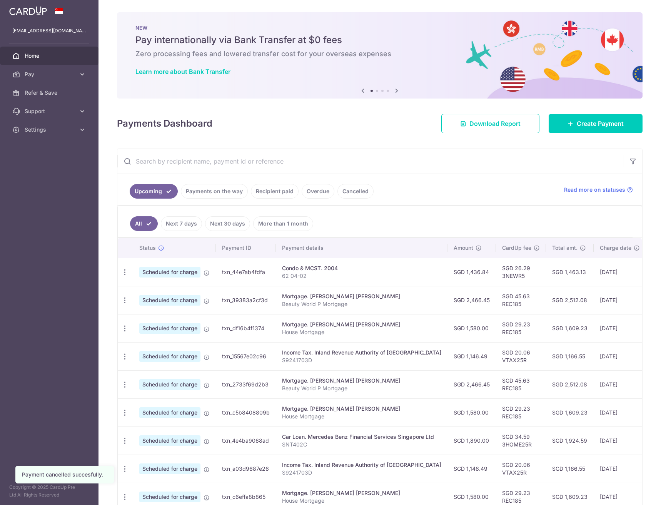
click at [314, 162] on input "text" at bounding box center [370, 161] width 506 height 25
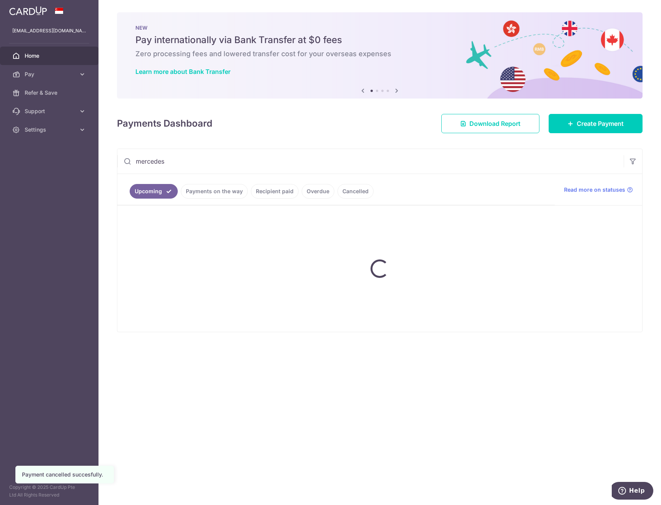
type input "mercedes"
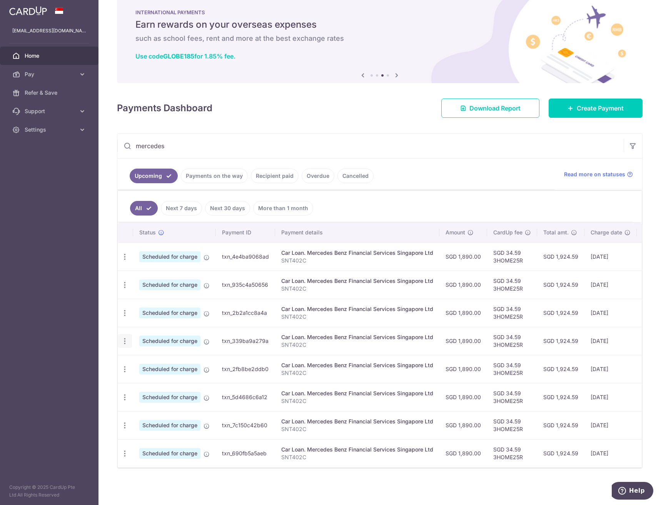
click at [125, 261] on icon "button" at bounding box center [125, 257] width 8 height 8
click at [150, 377] on span "Cancel payment" at bounding box center [166, 380] width 52 height 9
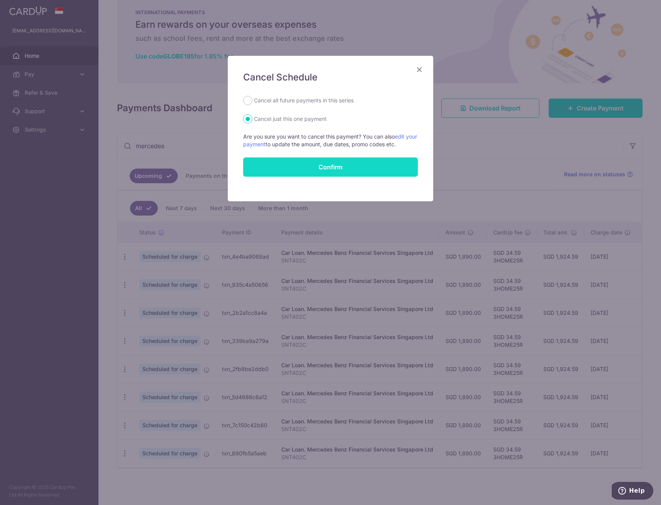
click at [330, 164] on input "Confirm" at bounding box center [330, 166] width 175 height 19
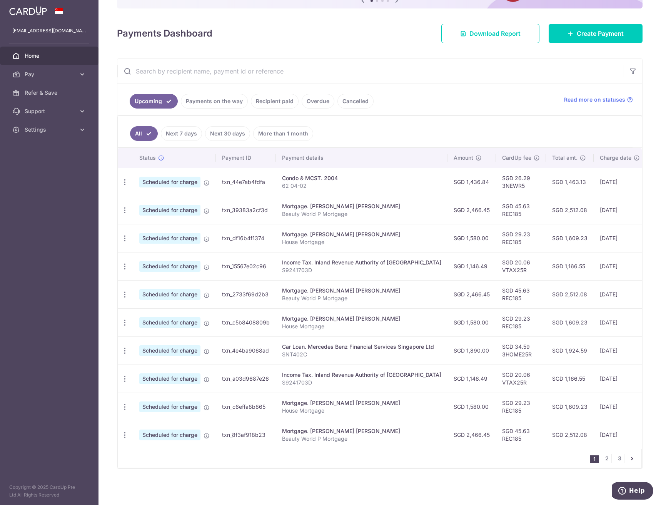
scroll to position [0, 78]
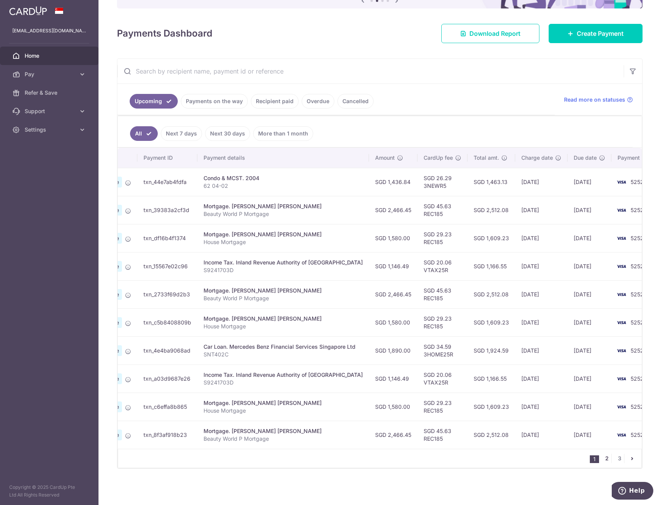
click at [602, 458] on link "2" at bounding box center [606, 457] width 9 height 9
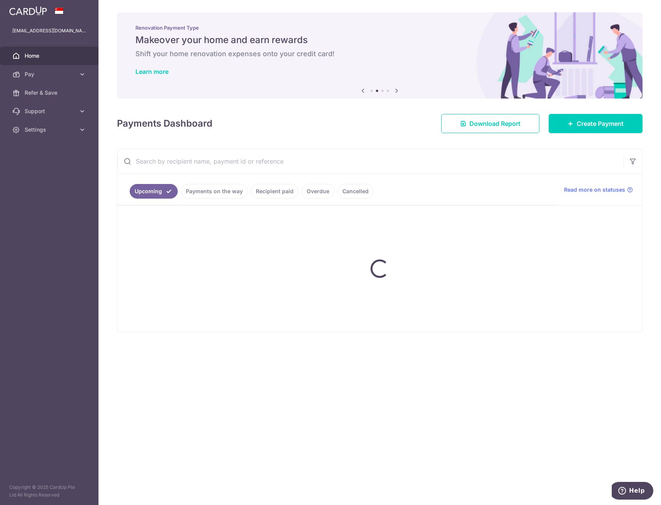
click at [321, 148] on div "Upcoming Payments on the way Recipient paid Overdue Cancelled Read more on stat…" at bounding box center [379, 239] width 525 height 183
click at [320, 157] on input "text" at bounding box center [370, 161] width 506 height 25
type input "mercedes"
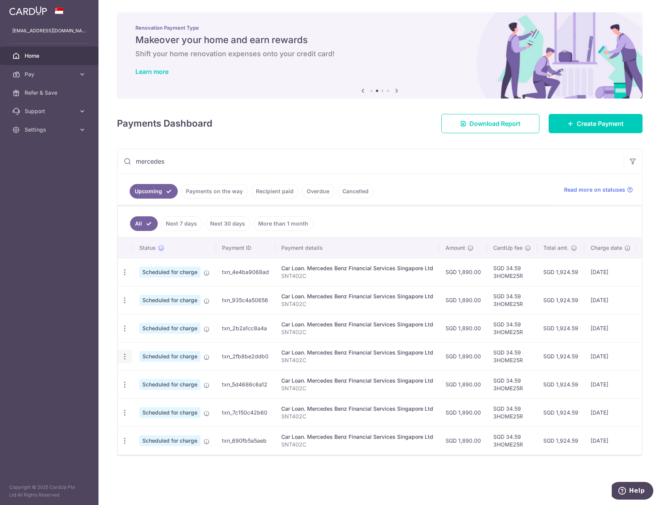
click at [124, 276] on icon "button" at bounding box center [125, 272] width 8 height 8
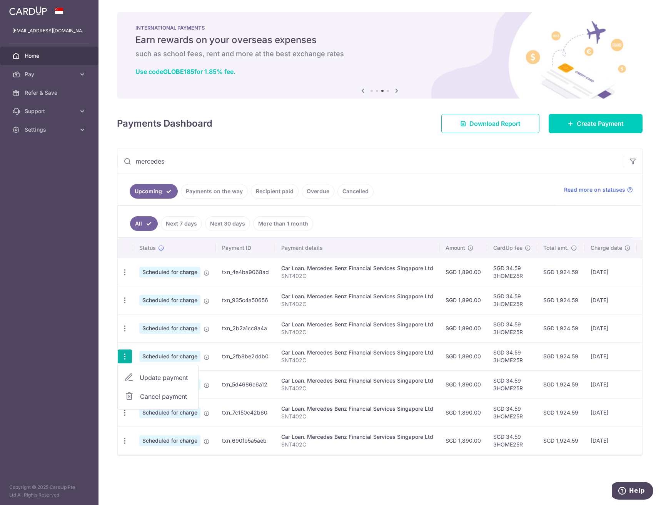
click at [151, 392] on span "Cancel payment" at bounding box center [166, 396] width 52 height 9
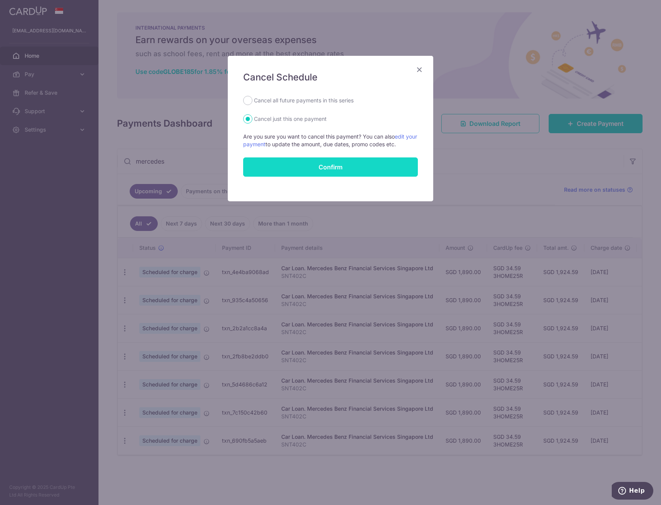
click at [346, 163] on input "Confirm" at bounding box center [330, 166] width 175 height 19
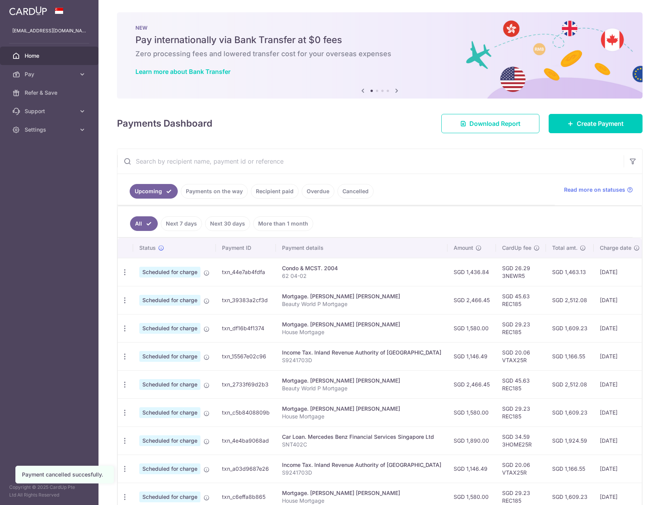
scroll to position [94, 0]
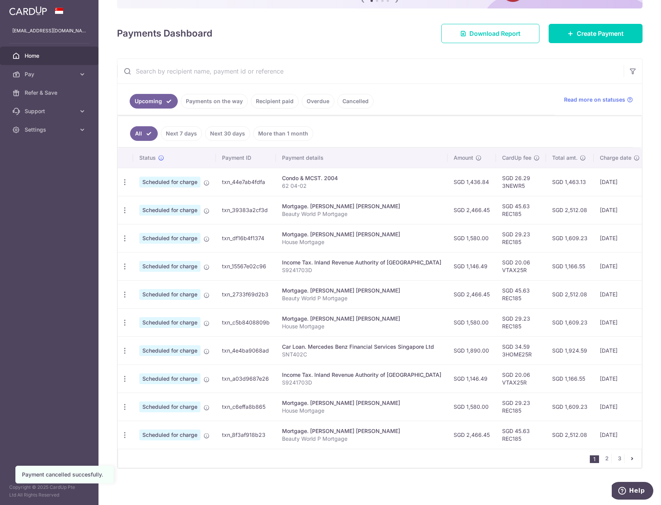
click at [249, 69] on input "text" at bounding box center [370, 71] width 506 height 25
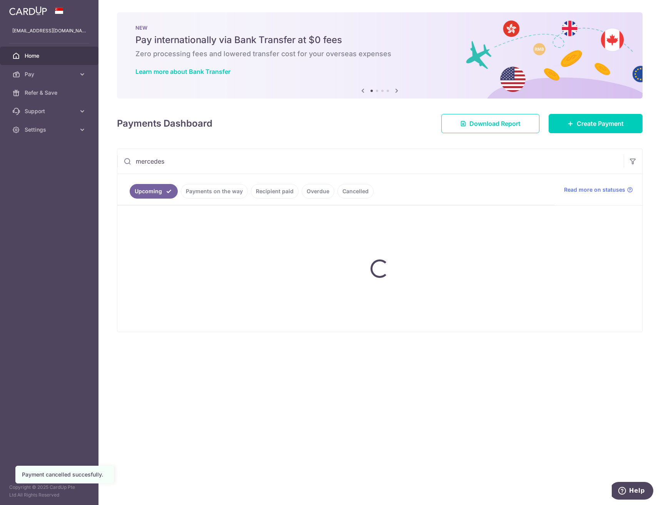
type input "mercedes"
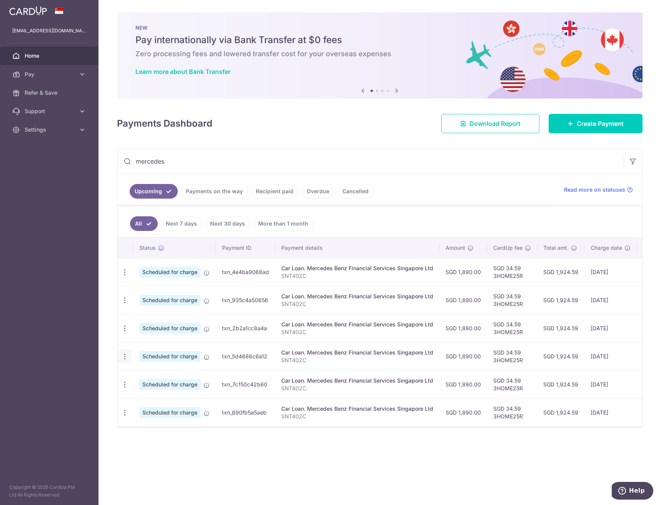
click at [125, 276] on icon "button" at bounding box center [125, 272] width 8 height 8
click at [135, 396] on link "Cancel payment" at bounding box center [158, 396] width 80 height 19
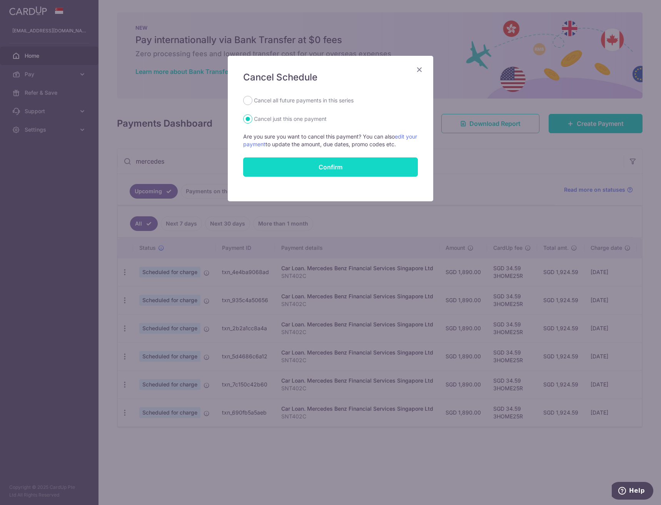
click at [334, 163] on input "Confirm" at bounding box center [330, 166] width 175 height 19
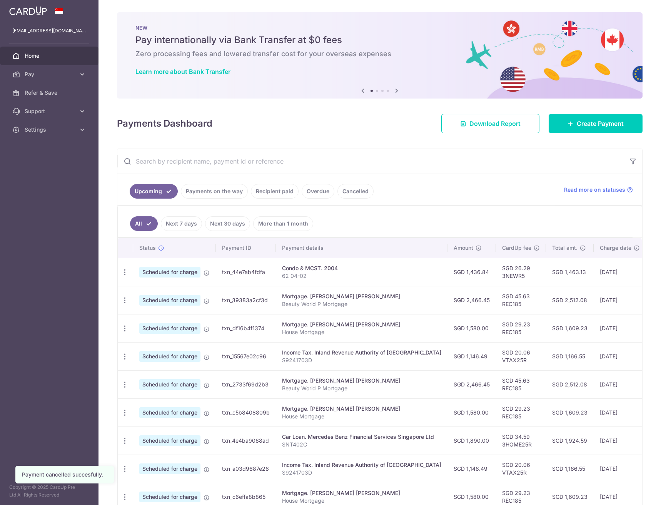
click at [361, 156] on input "text" at bounding box center [370, 161] width 506 height 25
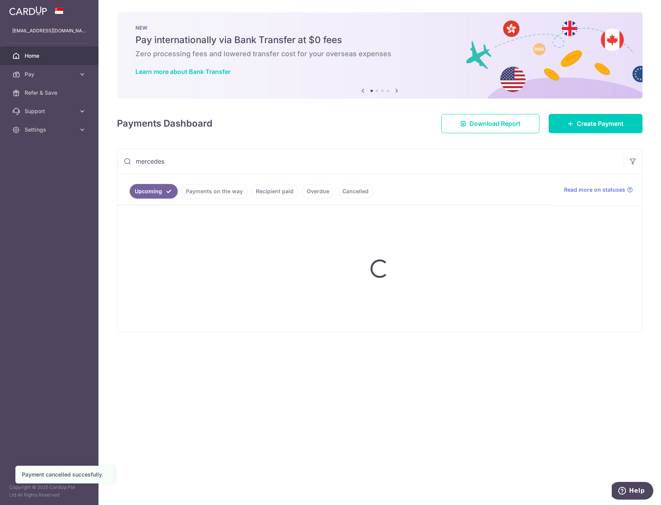
type input "mercedes"
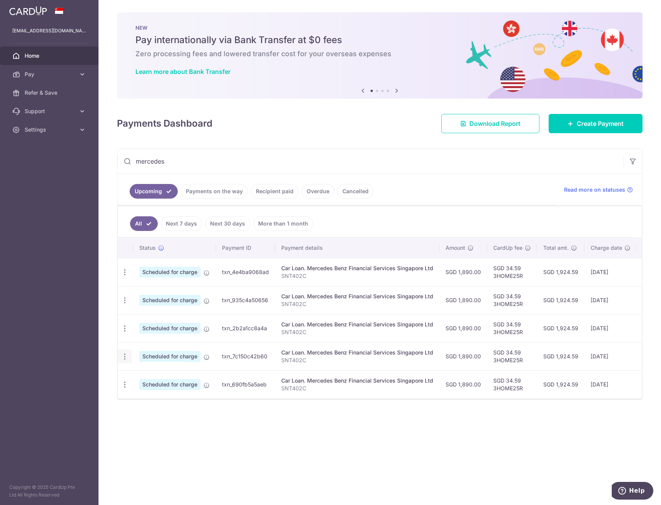
click at [121, 276] on icon "button" at bounding box center [125, 272] width 8 height 8
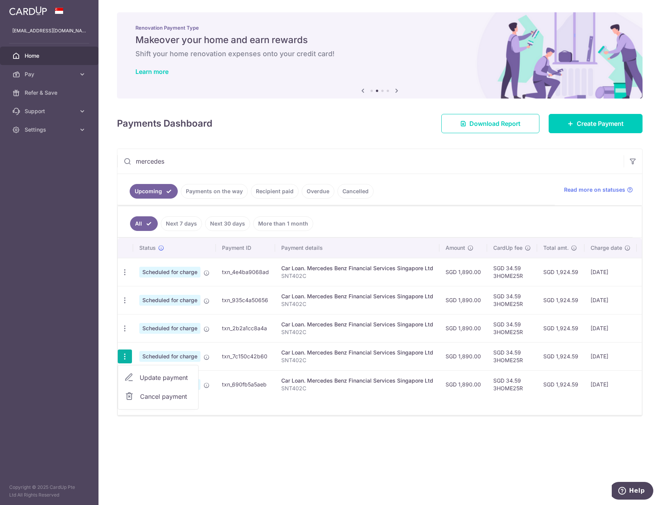
click at [162, 394] on span "Cancel payment" at bounding box center [166, 396] width 52 height 9
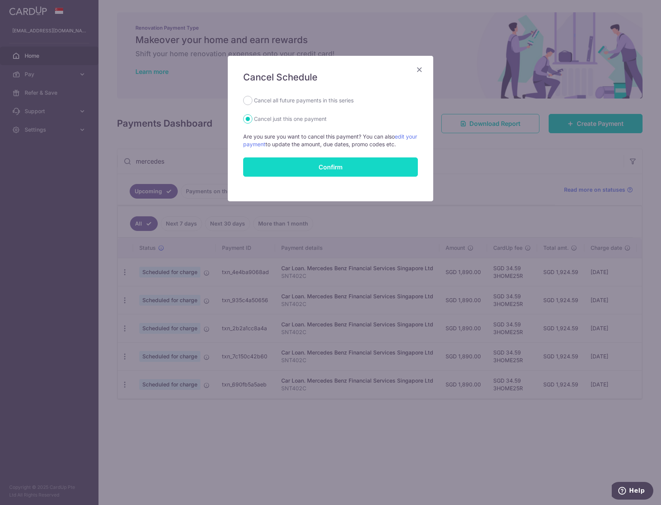
click at [319, 167] on input "Confirm" at bounding box center [330, 166] width 175 height 19
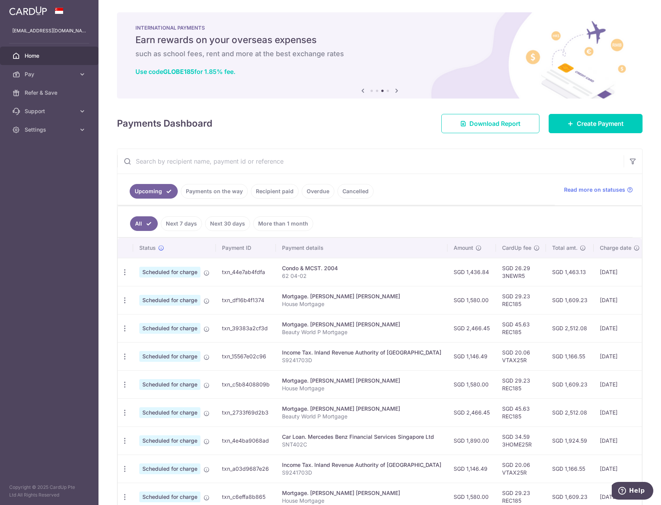
click at [233, 155] on input "text" at bounding box center [370, 161] width 506 height 25
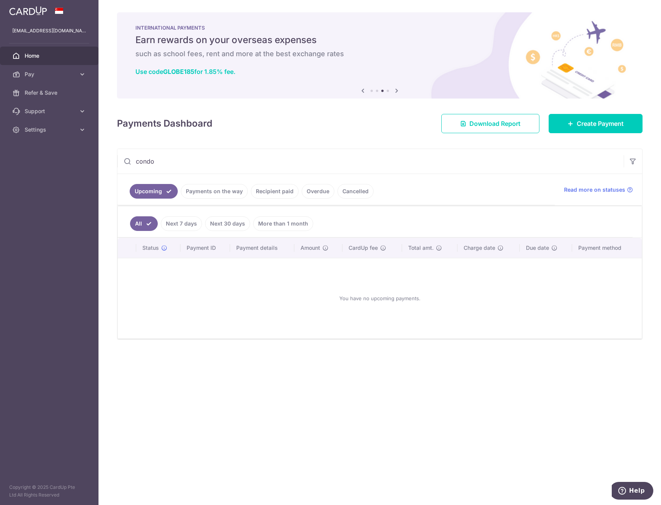
drag, startPoint x: 288, startPoint y: 161, endPoint x: 71, endPoint y: 158, distance: 216.9
click at [71, 158] on main "[EMAIL_ADDRESS][DOMAIN_NAME] Home Pay Payments Recipients Cards Refer & Save Su…" at bounding box center [330, 252] width 661 height 505
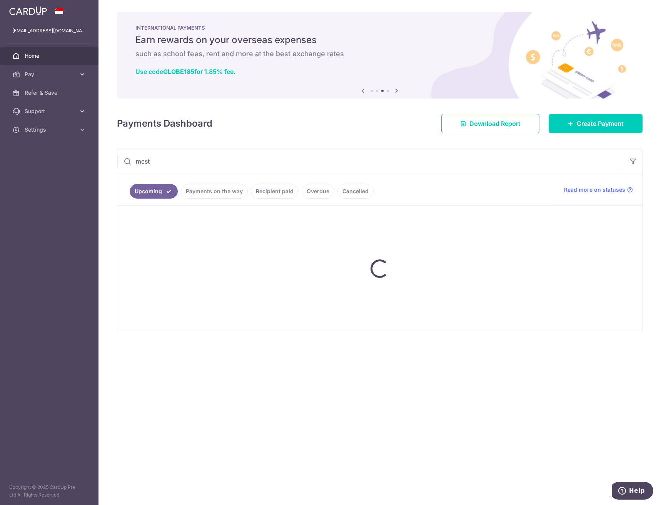
type input "mcst"
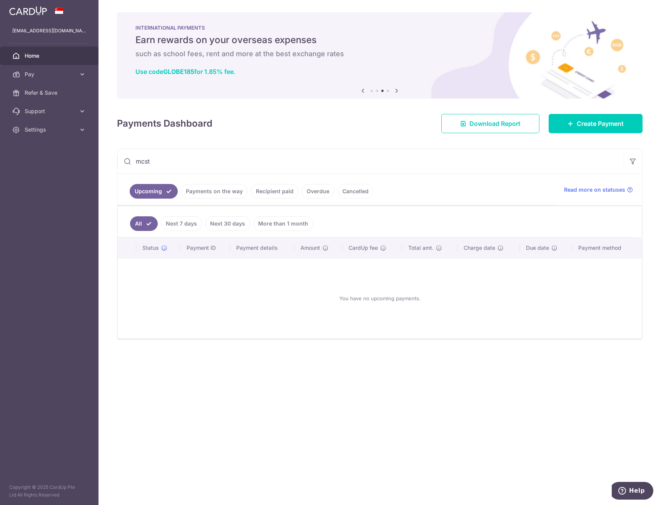
drag, startPoint x: 175, startPoint y: 160, endPoint x: 122, endPoint y: 163, distance: 52.8
click at [122, 163] on input "mcst" at bounding box center [370, 161] width 506 height 25
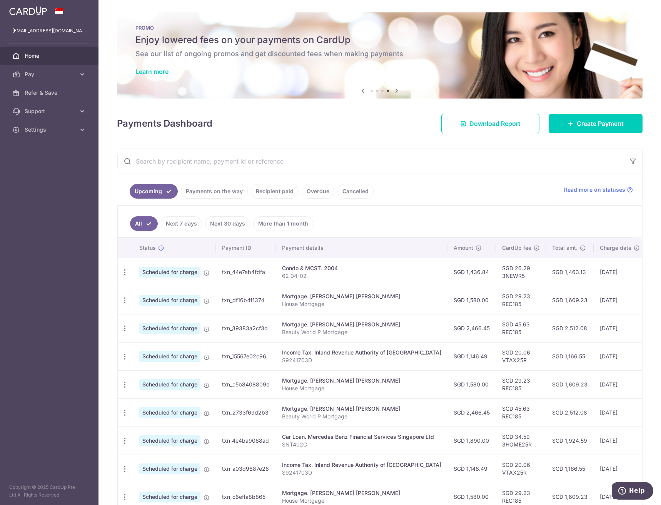
click at [316, 247] on th "Payment details" at bounding box center [362, 248] width 172 height 20
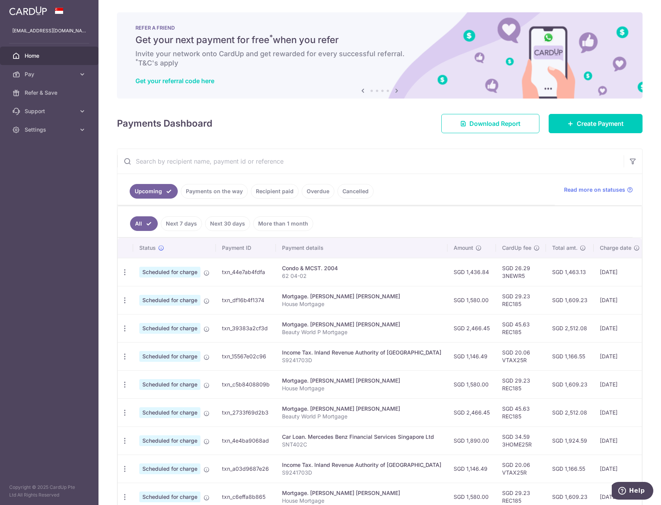
click at [312, 248] on th "Payment details" at bounding box center [362, 248] width 172 height 20
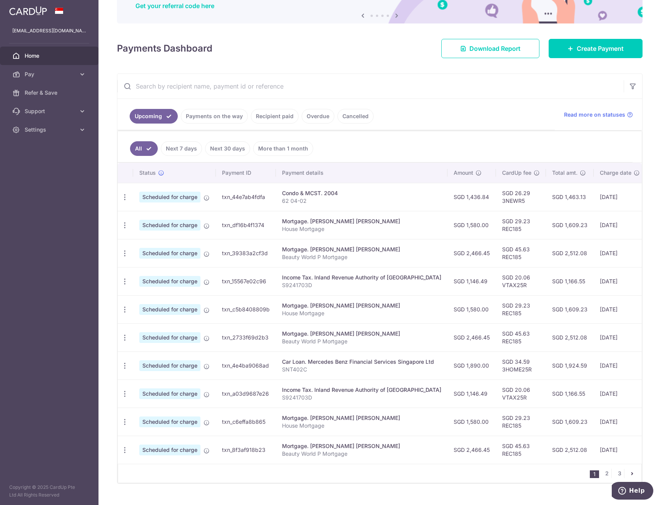
scroll to position [77, 0]
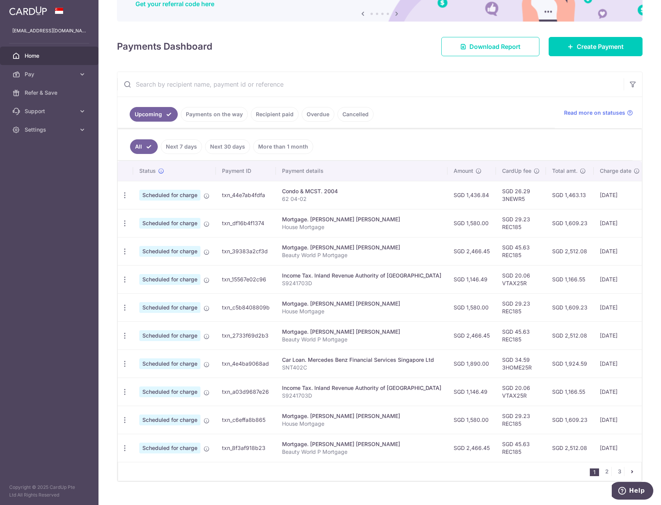
click at [338, 192] on div "Condo & MCST. 2004" at bounding box center [361, 191] width 159 height 8
click at [342, 88] on input "text" at bounding box center [370, 84] width 506 height 25
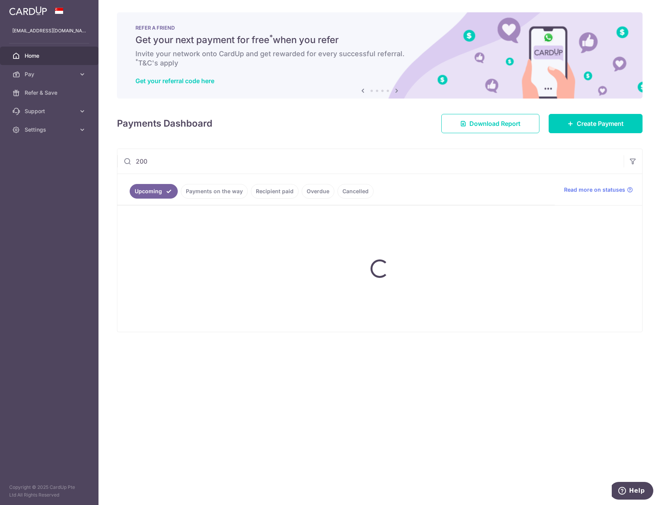
type input "2004"
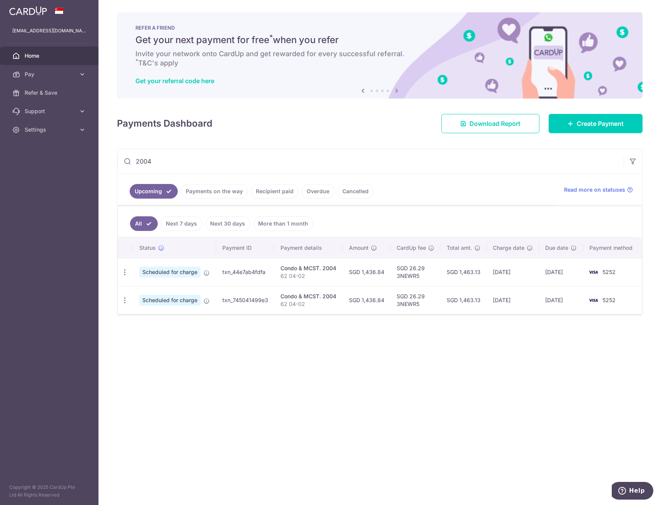
drag, startPoint x: 252, startPoint y: 163, endPoint x: 113, endPoint y: 151, distance: 139.4
click at [113, 151] on div "× Pause Schedule Pause all future payments in this series Pause just this one p…" at bounding box center [379, 252] width 562 height 505
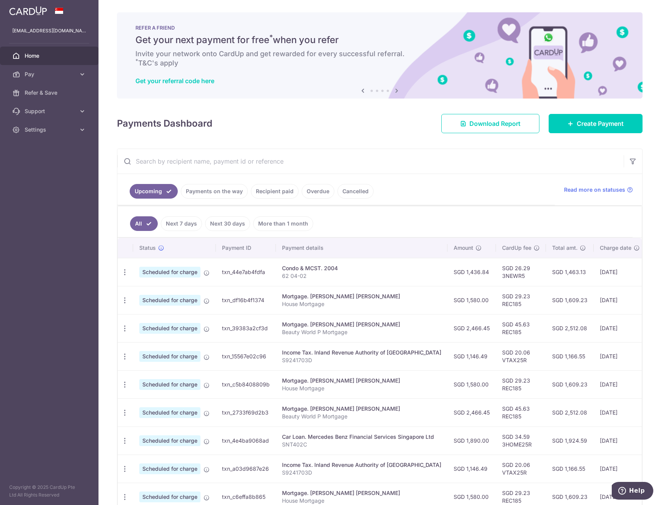
click at [265, 188] on link "Recipient paid" at bounding box center [275, 191] width 48 height 15
